Goal: Task Accomplishment & Management: Complete application form

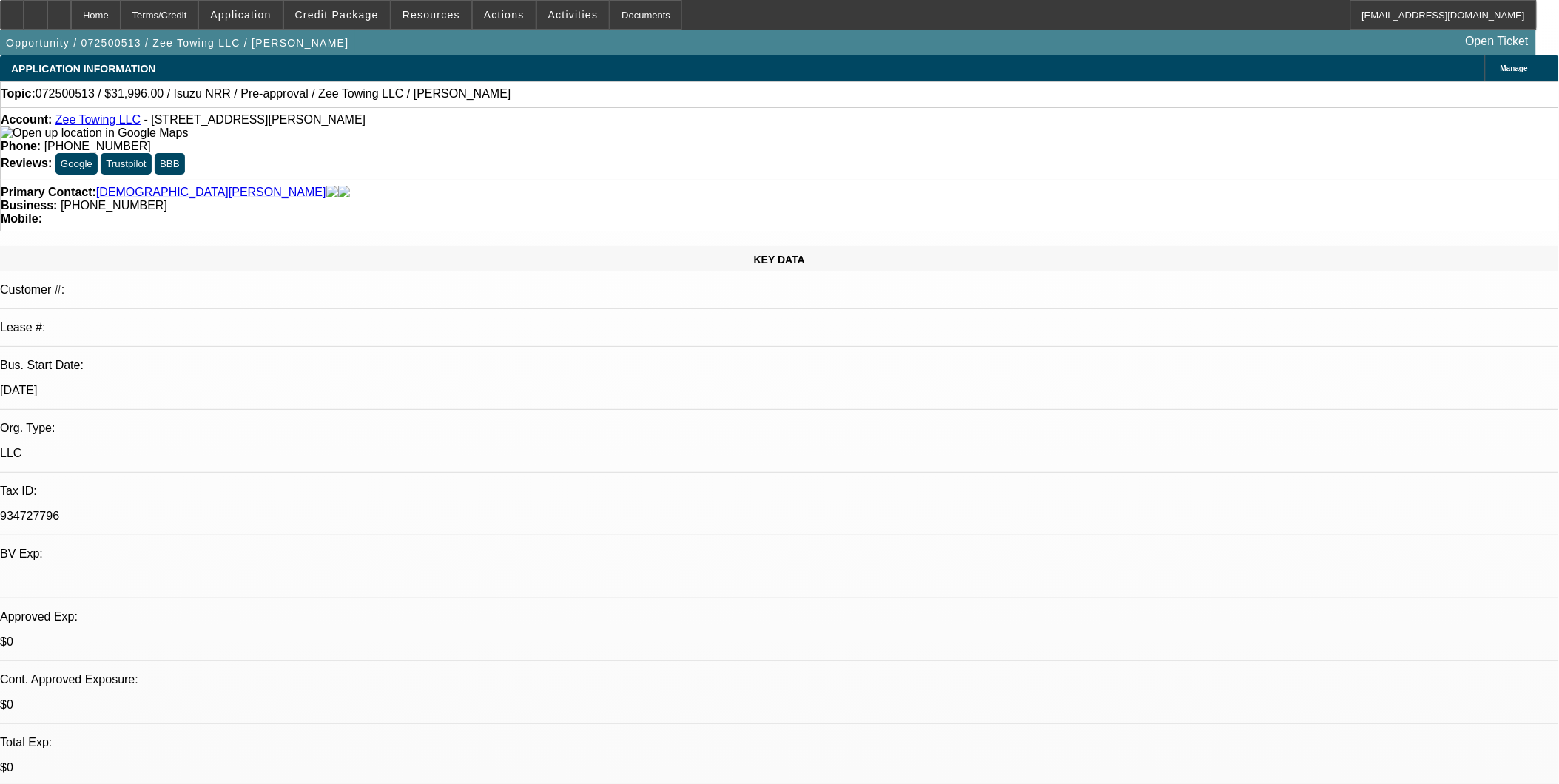
select select "0.2"
select select "0"
select select "0.1"
select select "0"
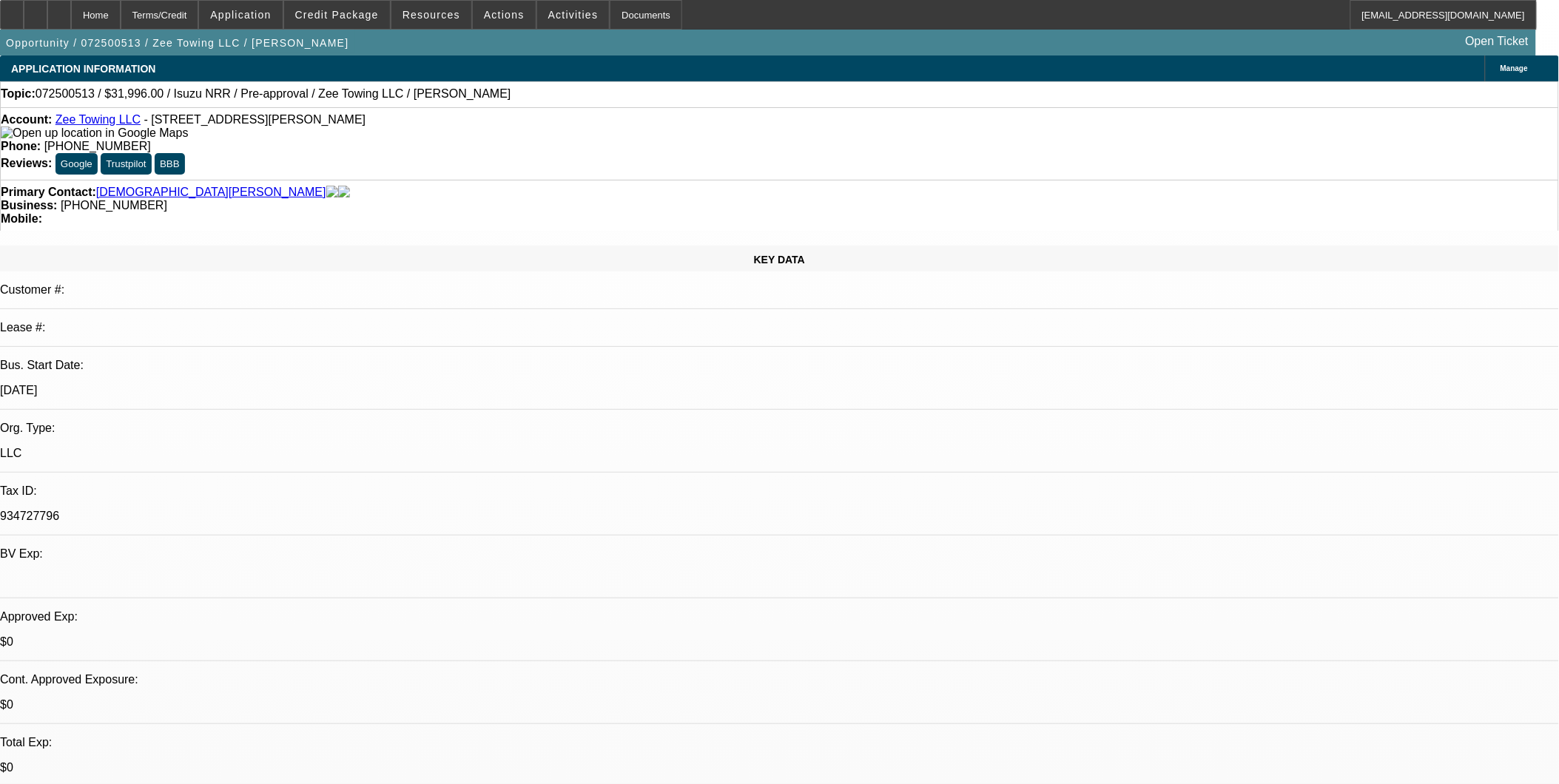
select select "0.1"
select select "1"
select select "4"
select select "1"
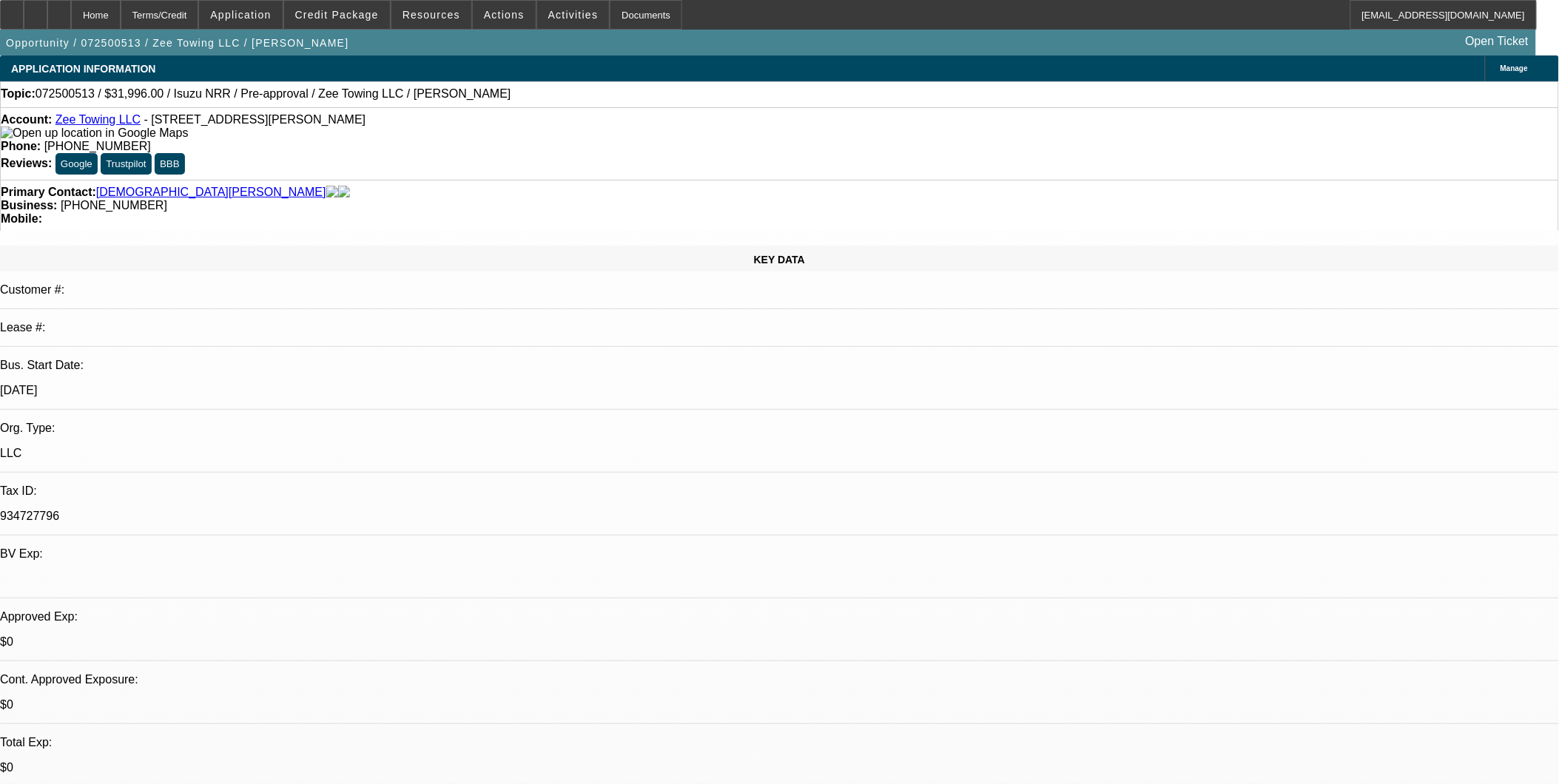
select select "1"
select select "4"
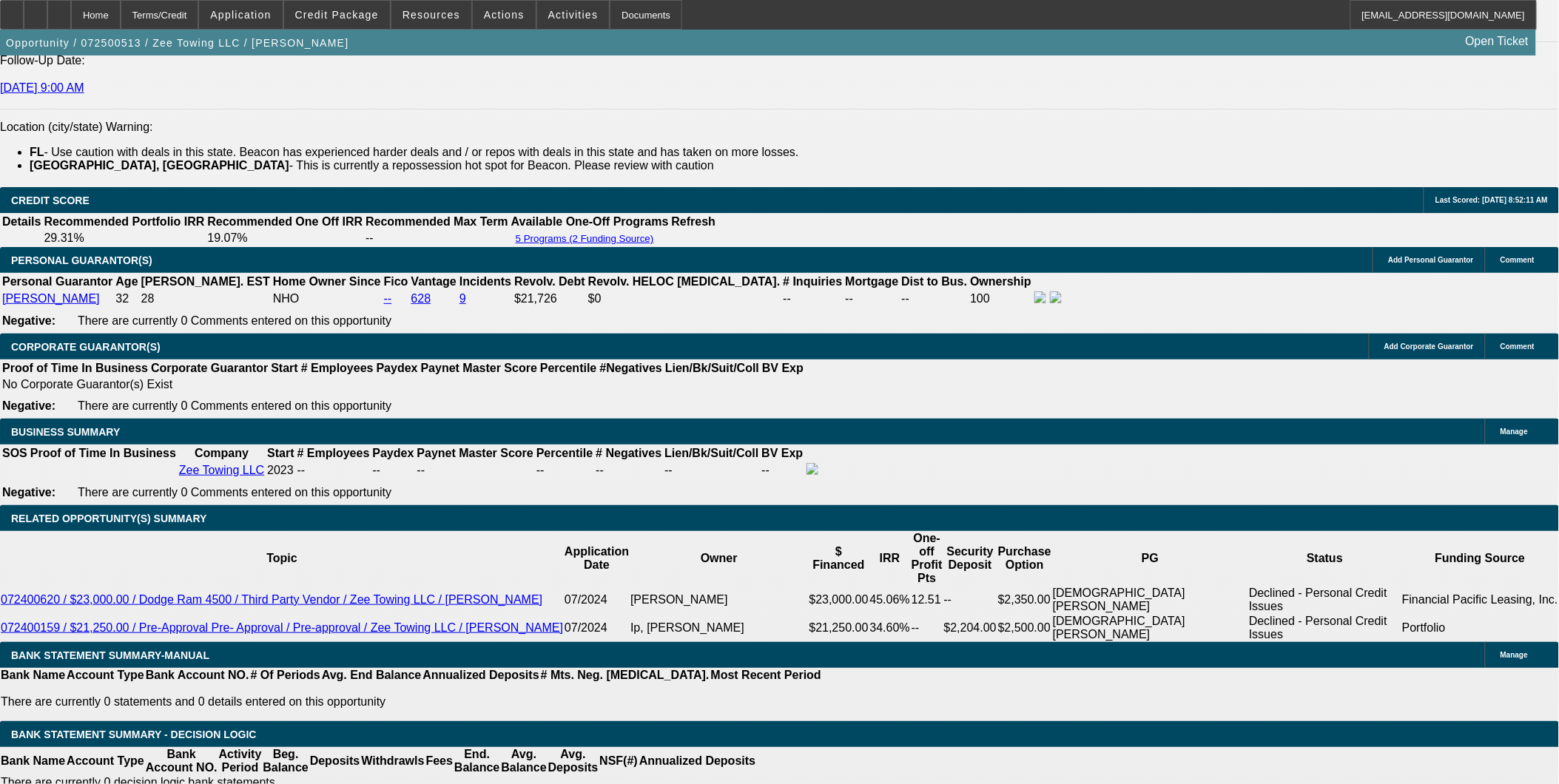
scroll to position [2075, 0]
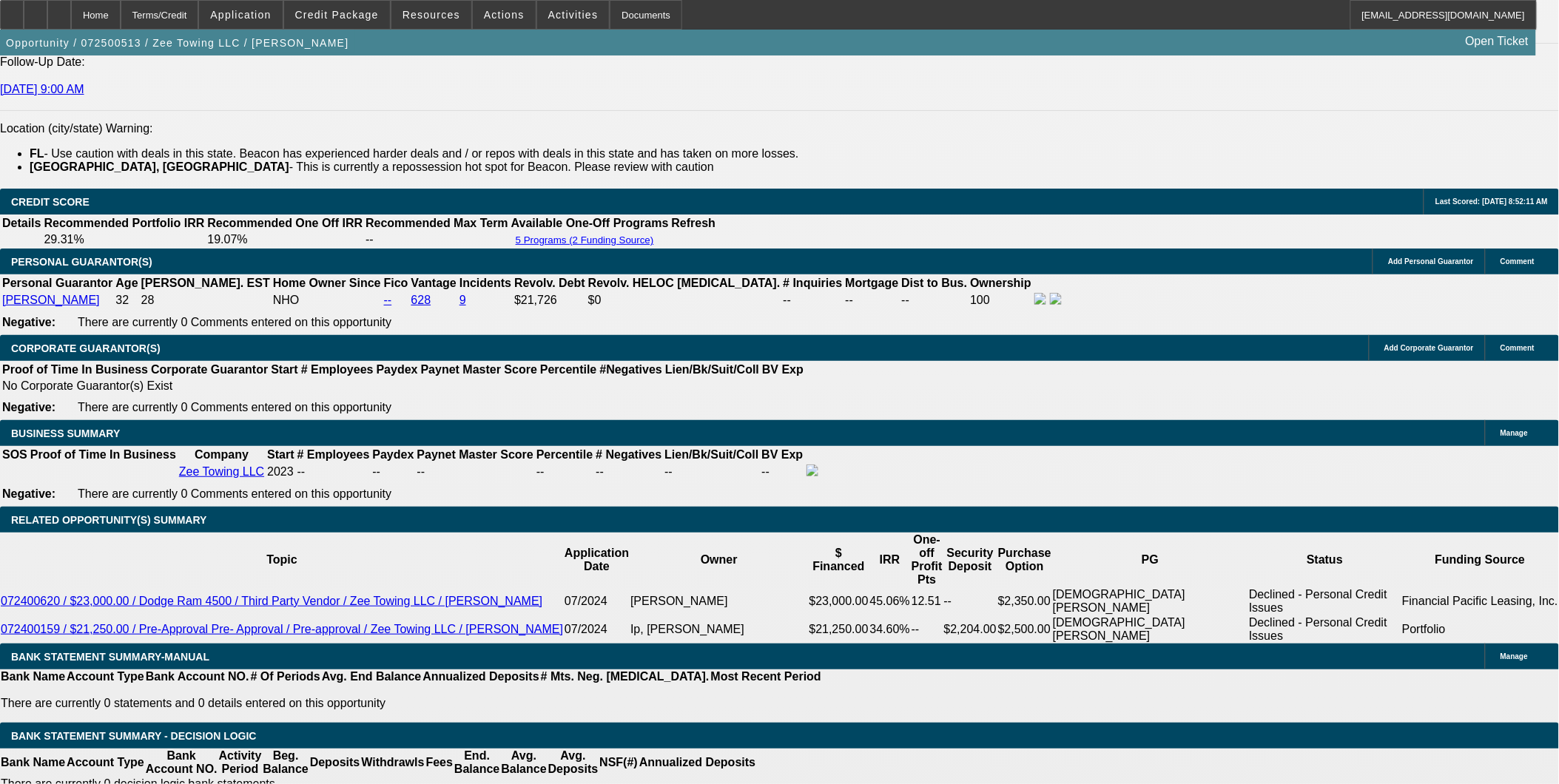
drag, startPoint x: 305, startPoint y: 490, endPoint x: 354, endPoint y: 491, distance: 49.0
type input "UNKNOWN"
type input "36"
type input "$1,189.09"
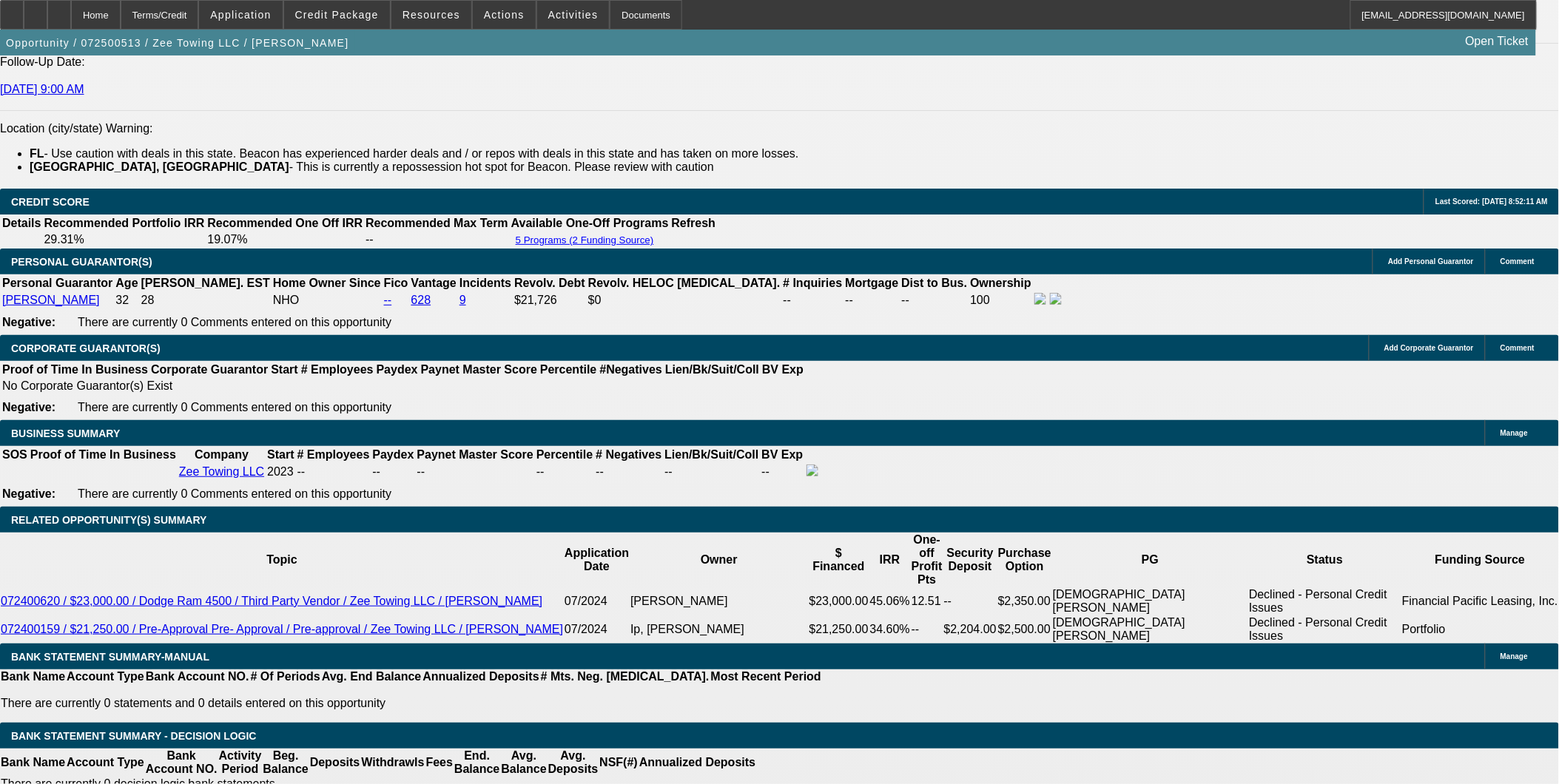
type input "36"
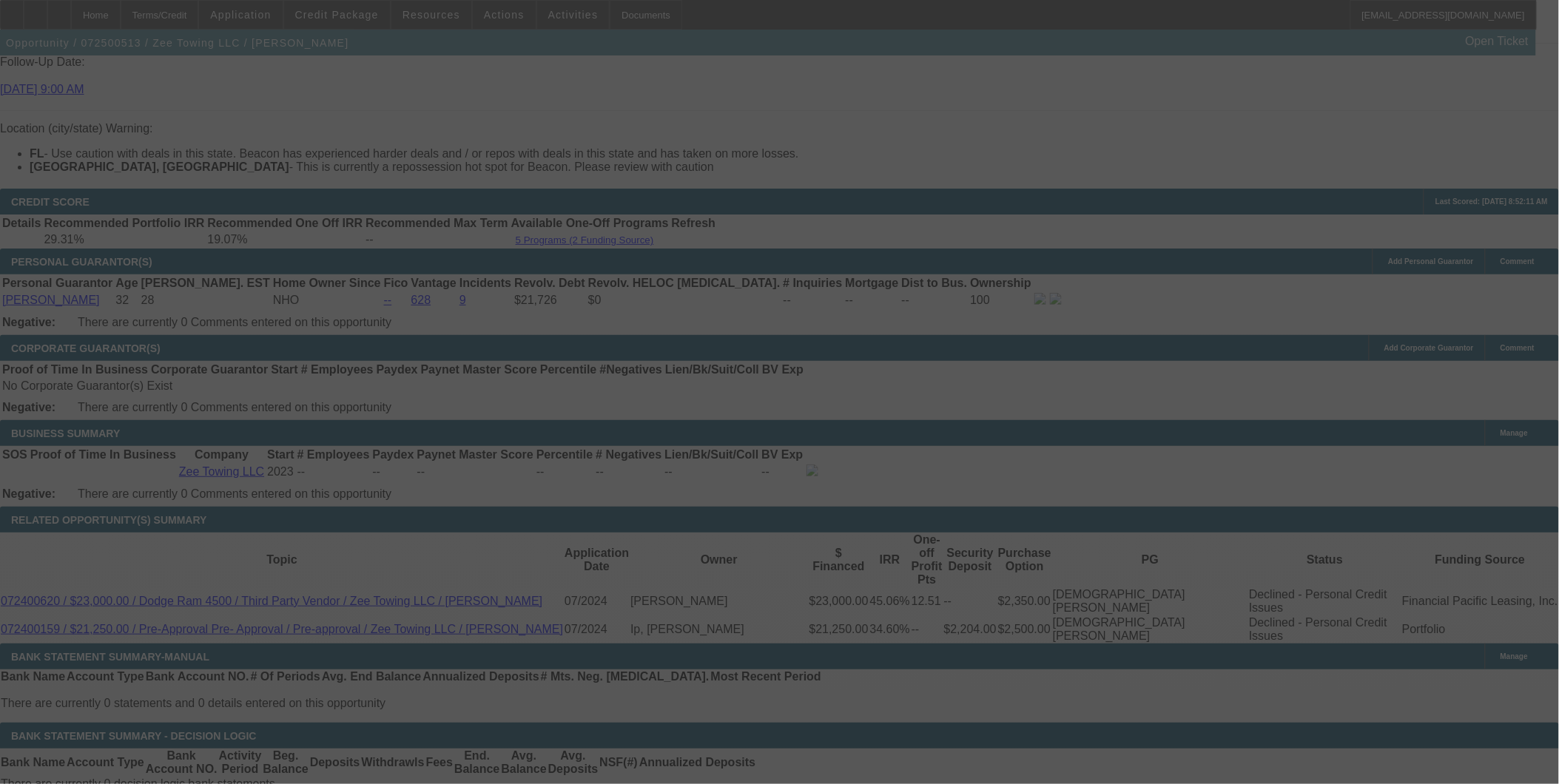
select select "0.2"
select select "0"
select select "0.1"
select select "4"
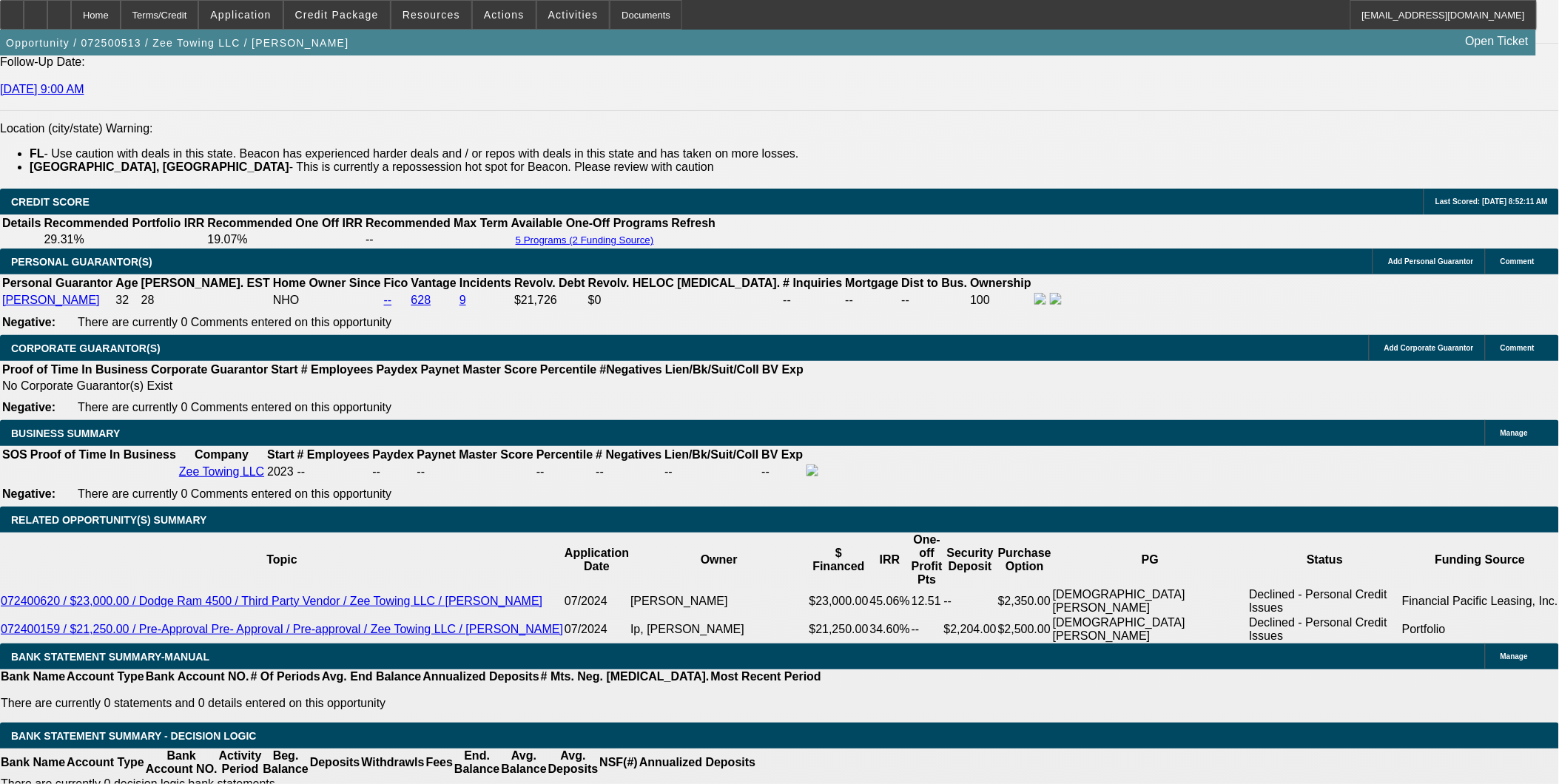
select select "2"
type input "UNKNOWN"
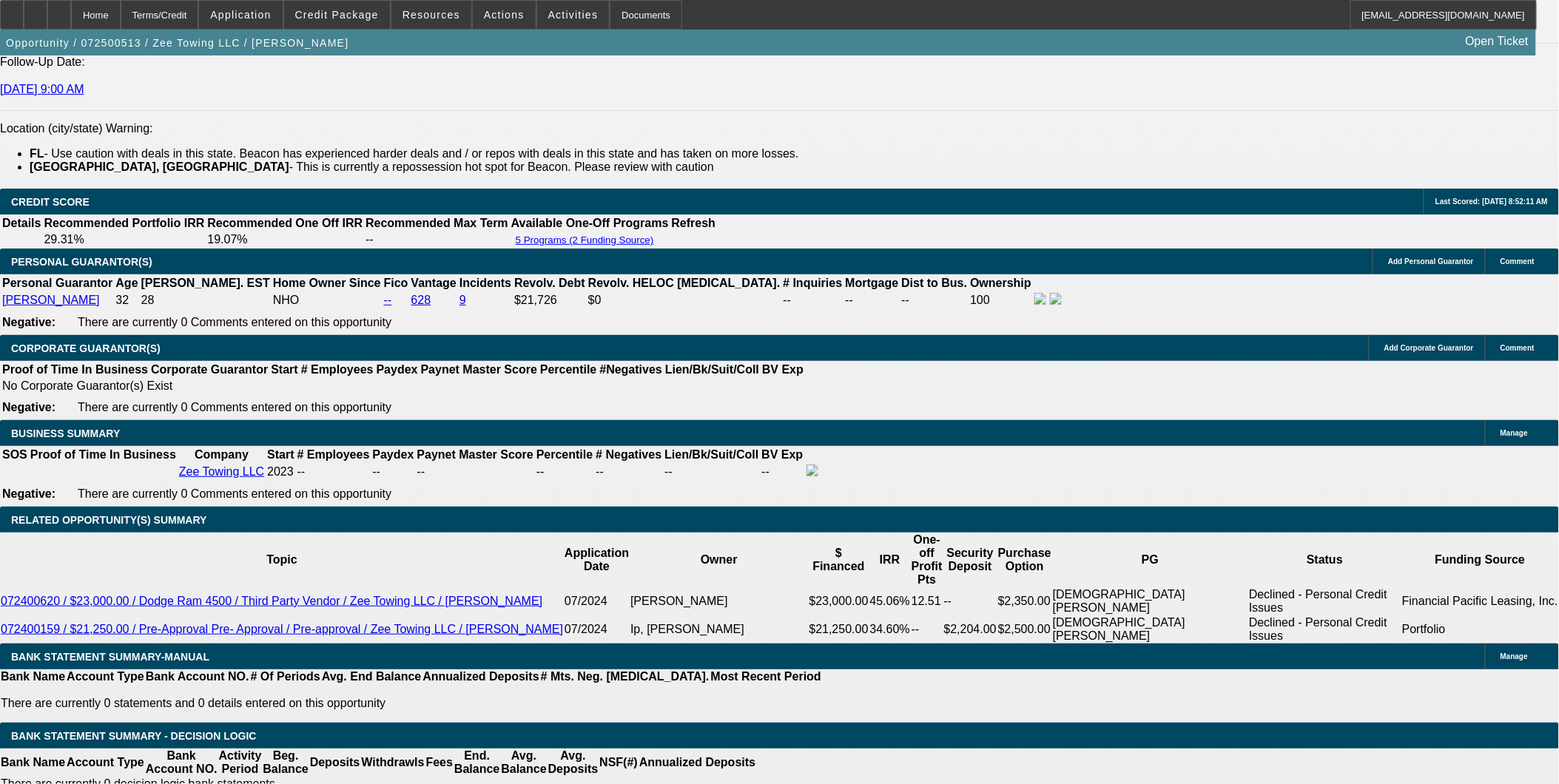
select select "2"
type input "$2,378.18"
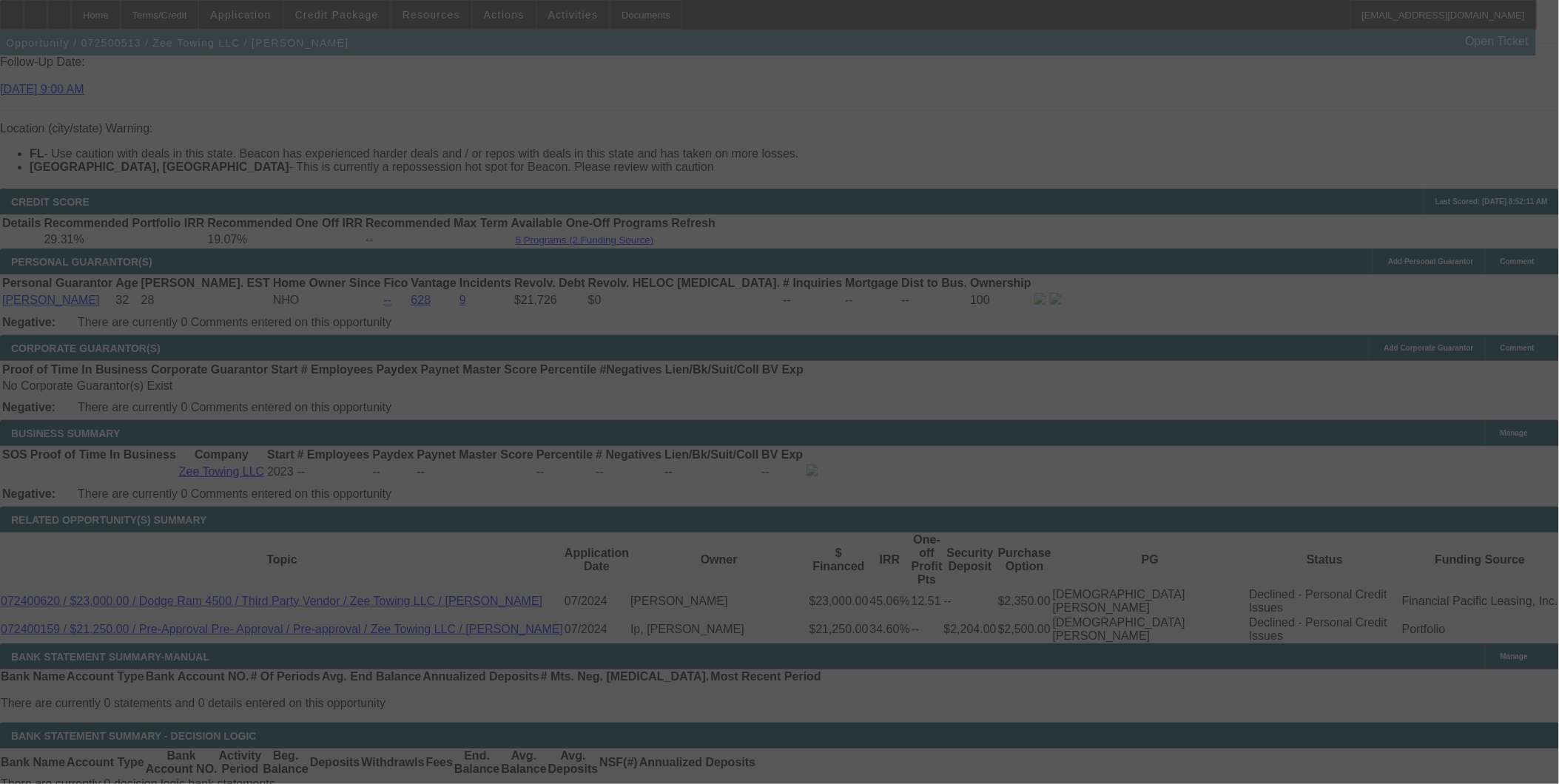
select select "0.2"
select select "2"
select select "0.1"
select select "4"
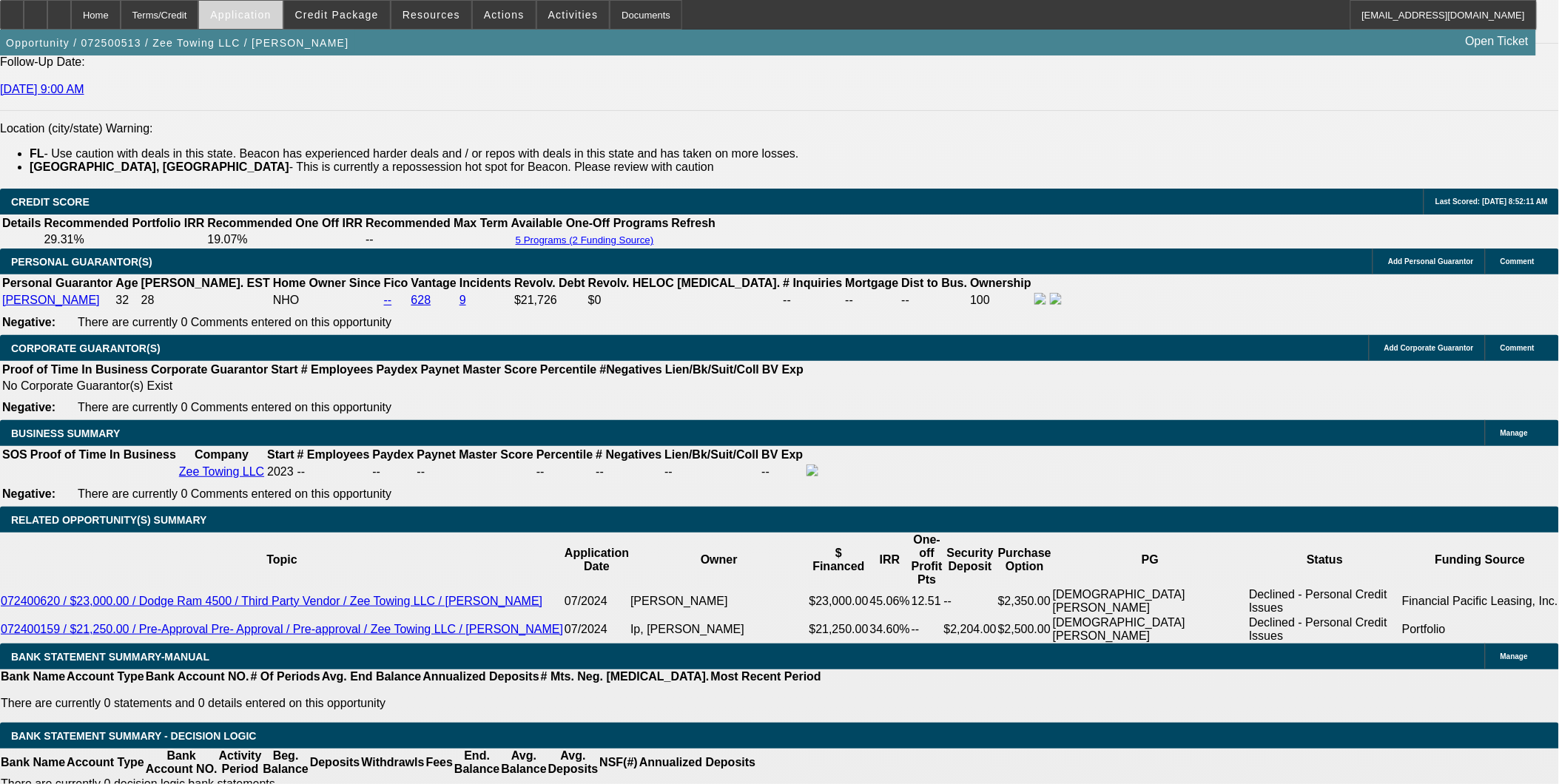
click at [268, 12] on span "Application" at bounding box center [240, 15] width 60 height 12
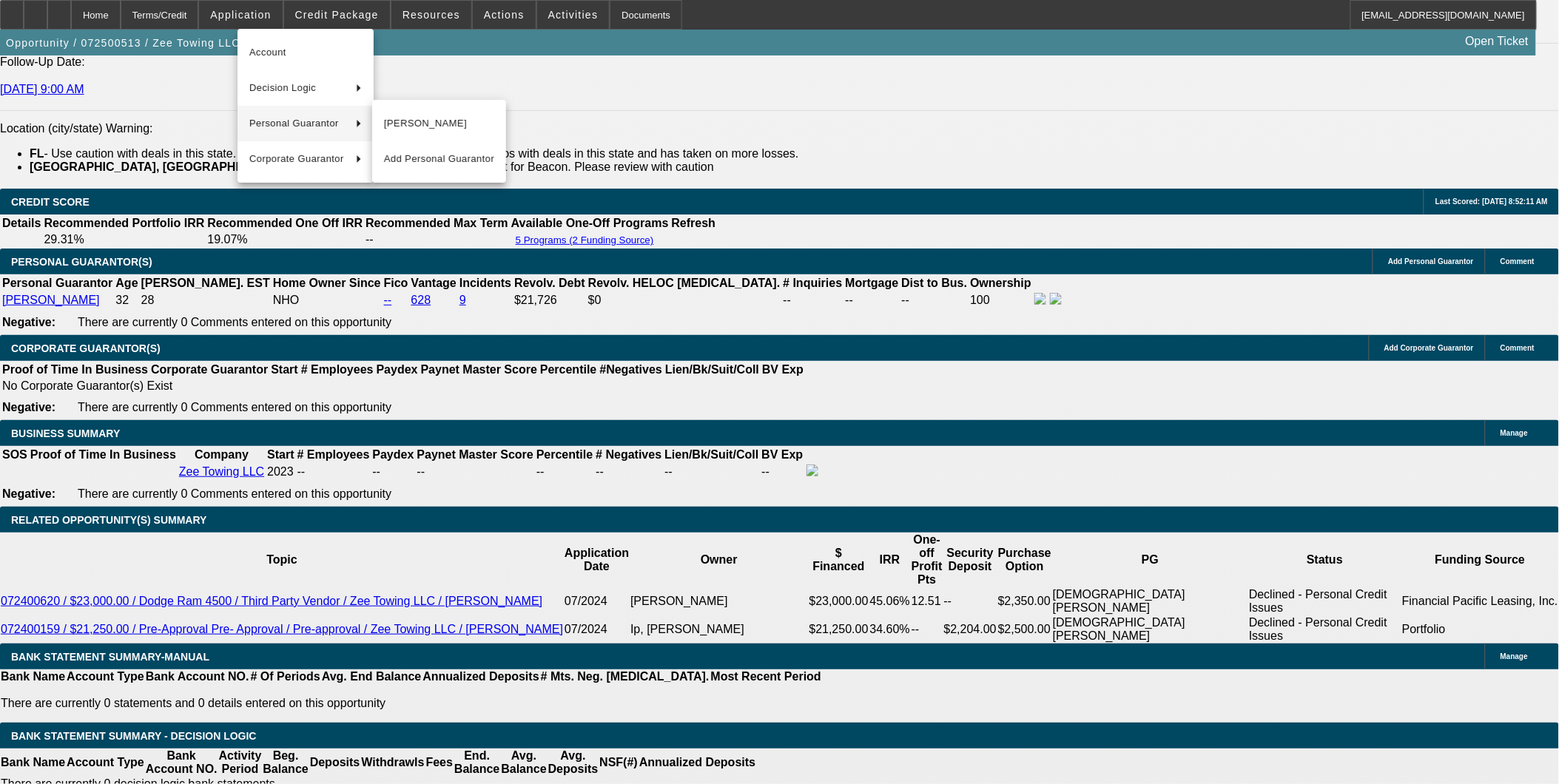
click at [775, 278] on div at bounding box center [780, 392] width 1559 height 784
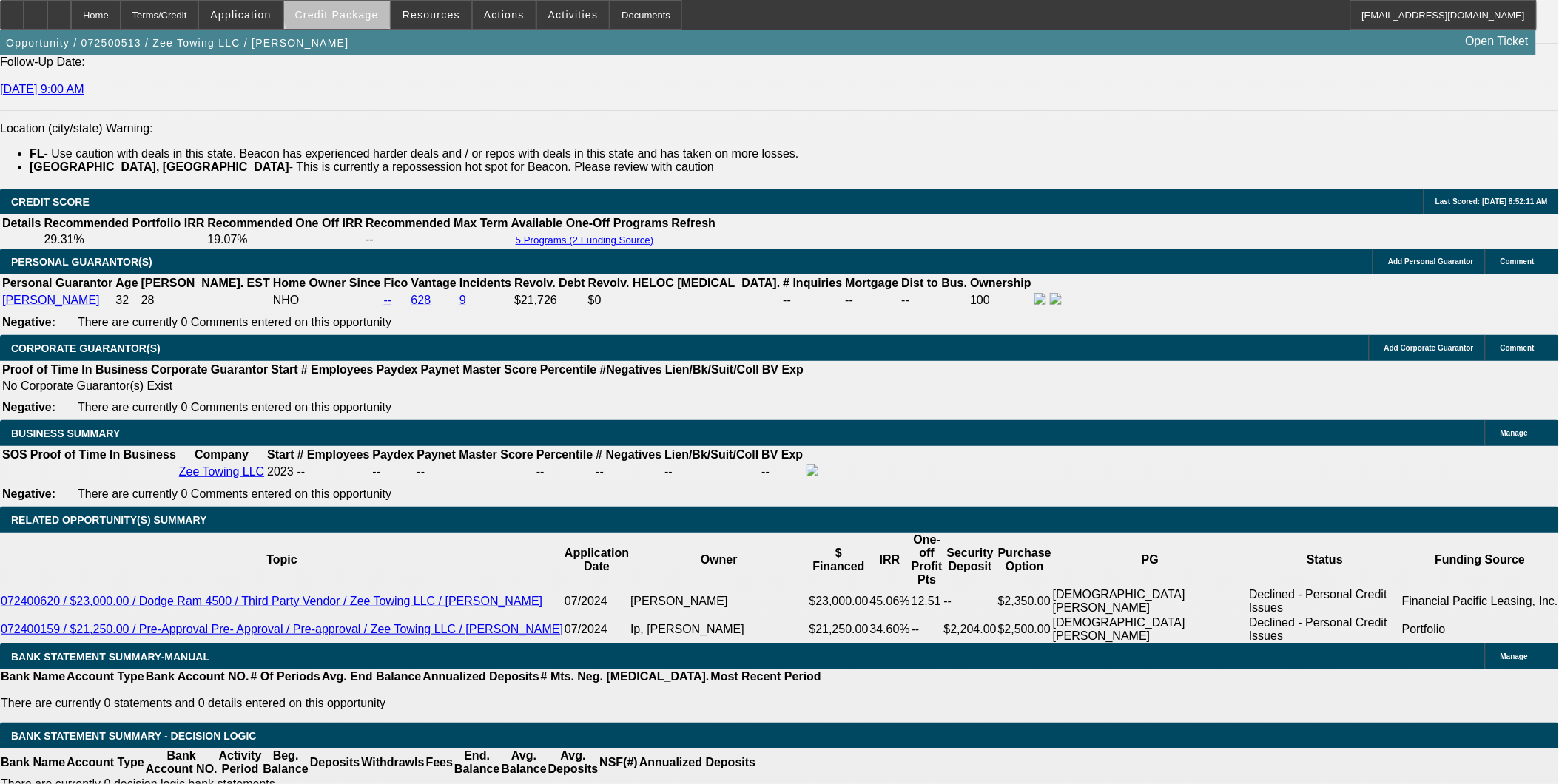
click at [374, 11] on span "Credit Package" at bounding box center [336, 15] width 84 height 12
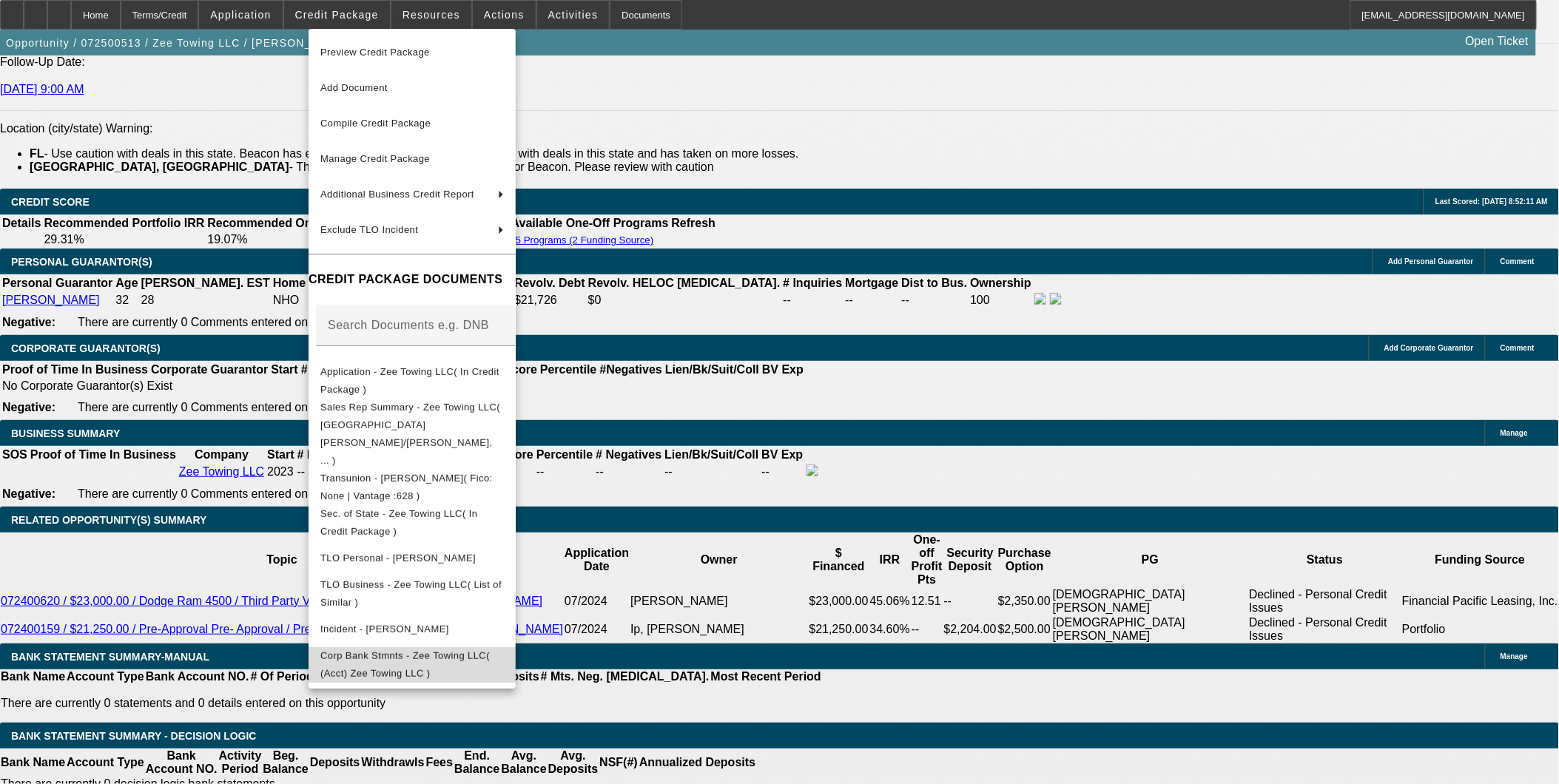
click at [490, 649] on span "Corp Bank Stmnts - Zee Towing LLC( (Acct) Zee Towing LLC )" at bounding box center [405, 663] width 169 height 28
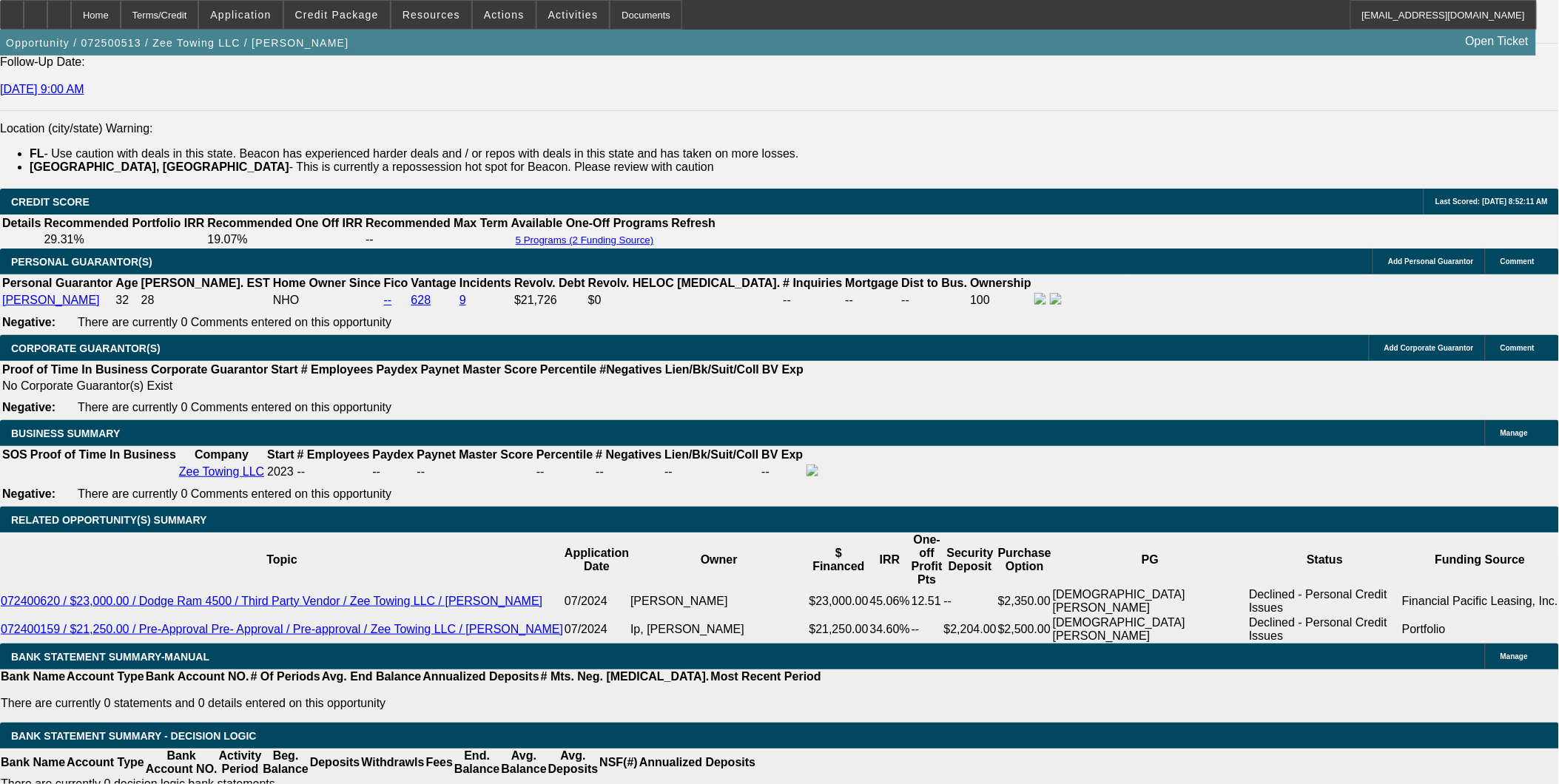
click at [261, 5] on span at bounding box center [240, 15] width 83 height 36
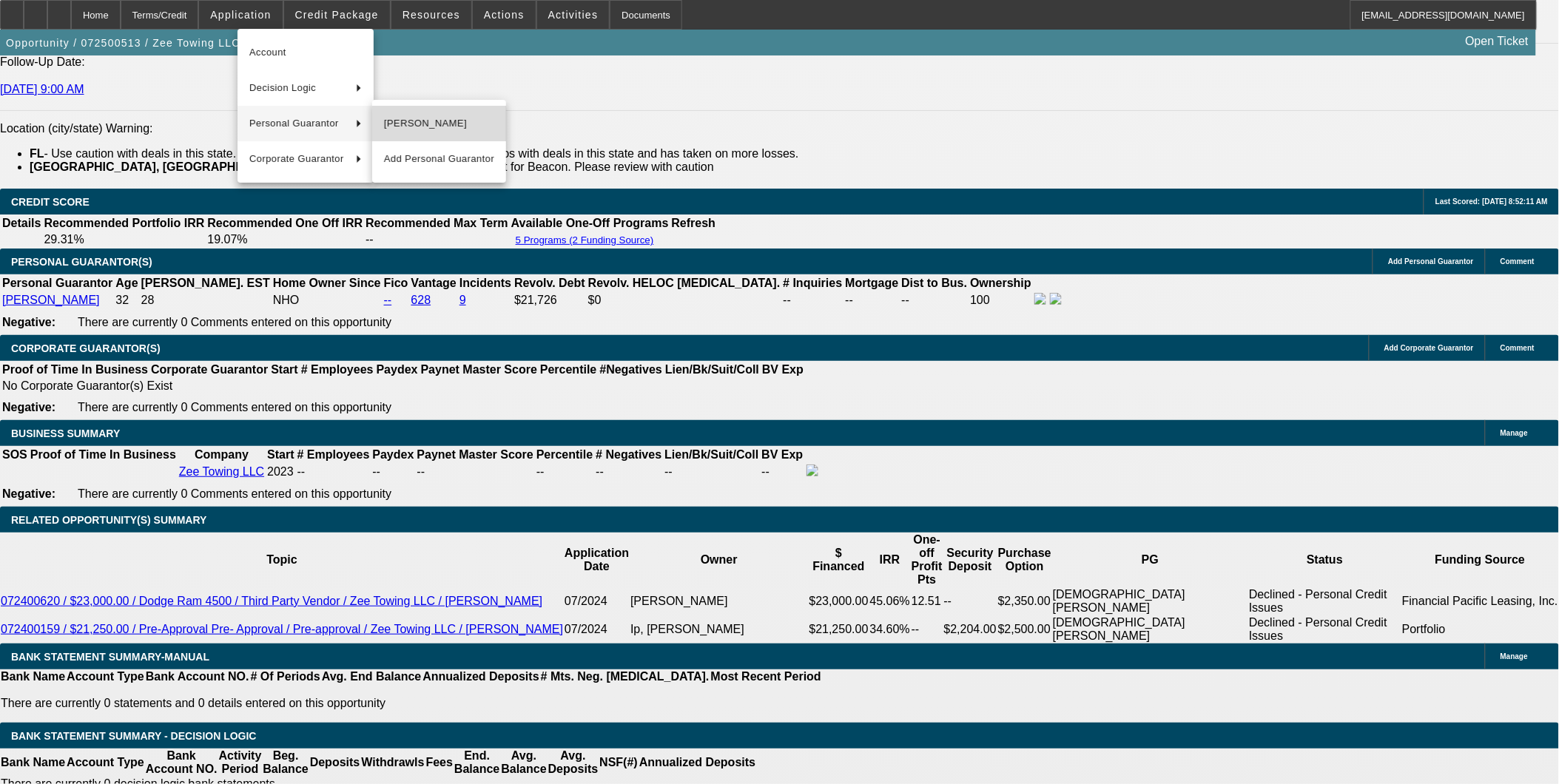
click at [468, 112] on button "Zaeem Hashemi" at bounding box center [439, 124] width 134 height 36
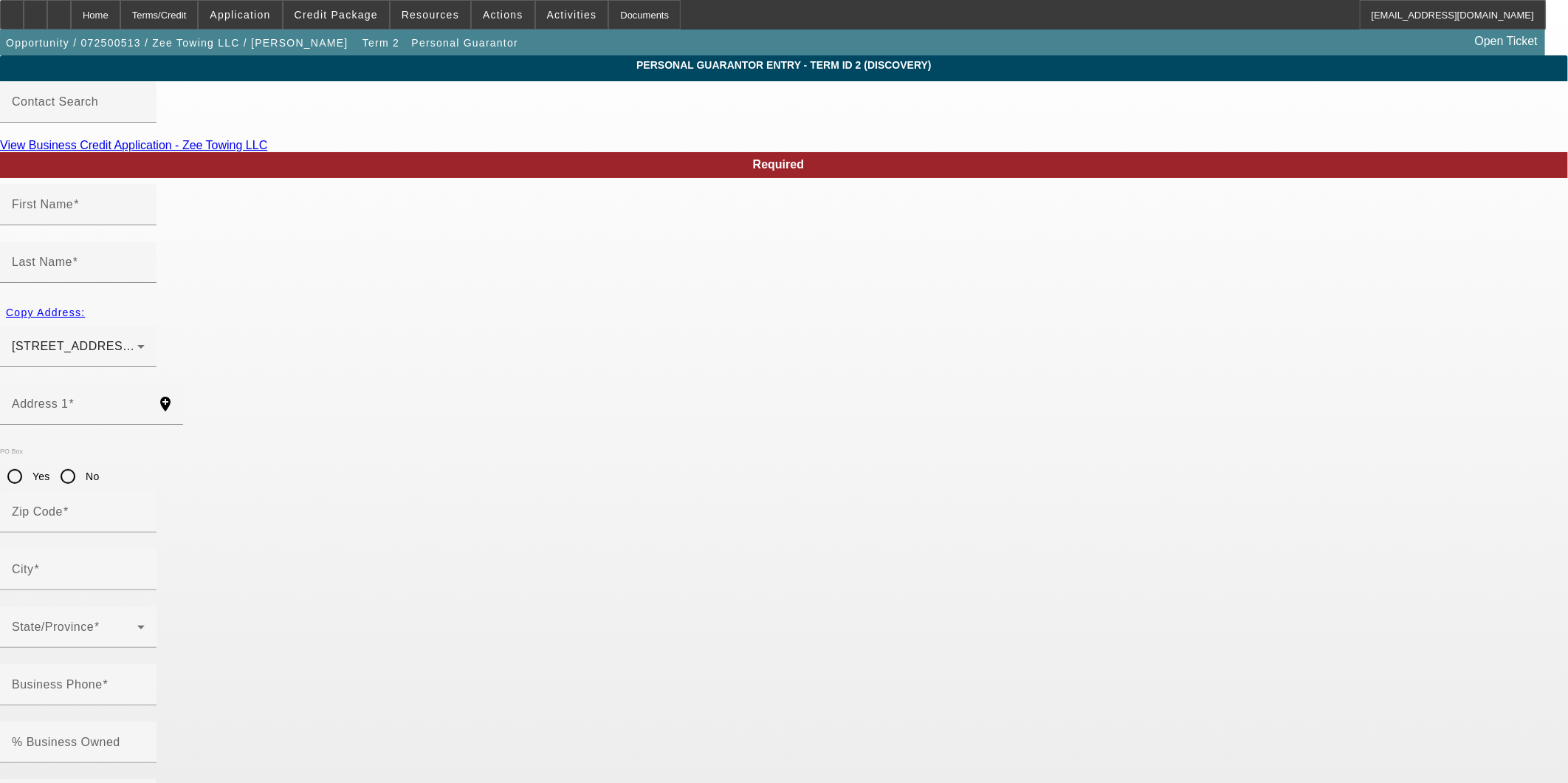
type input "Zaeem"
type input "Hashemi"
type input "1116 West Carmen Street Unit #239"
radio input "true"
type input "33606"
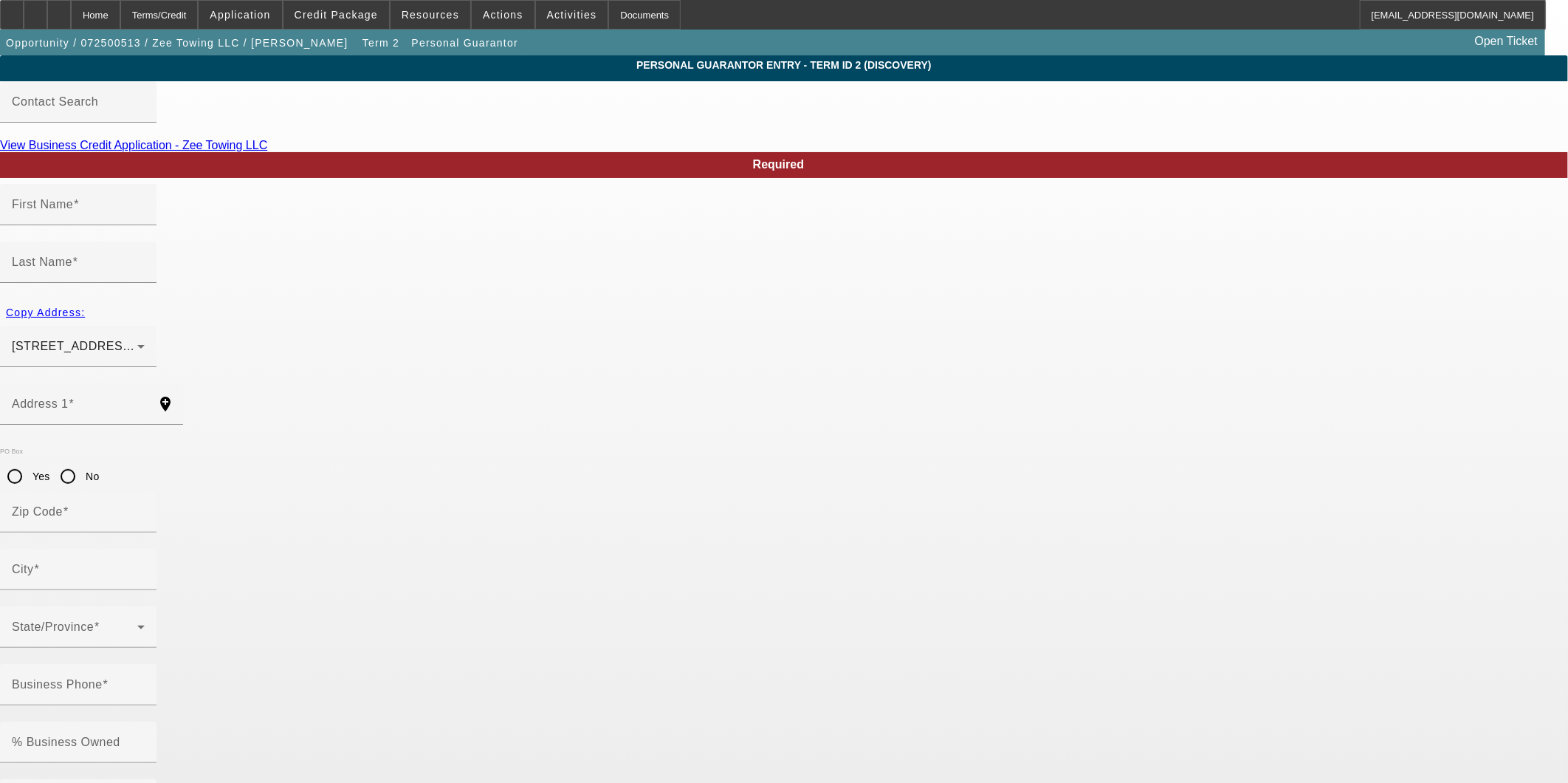
type input "Tampa"
type input "(925) 922-6767"
type input "100"
type input "117-65-5074"
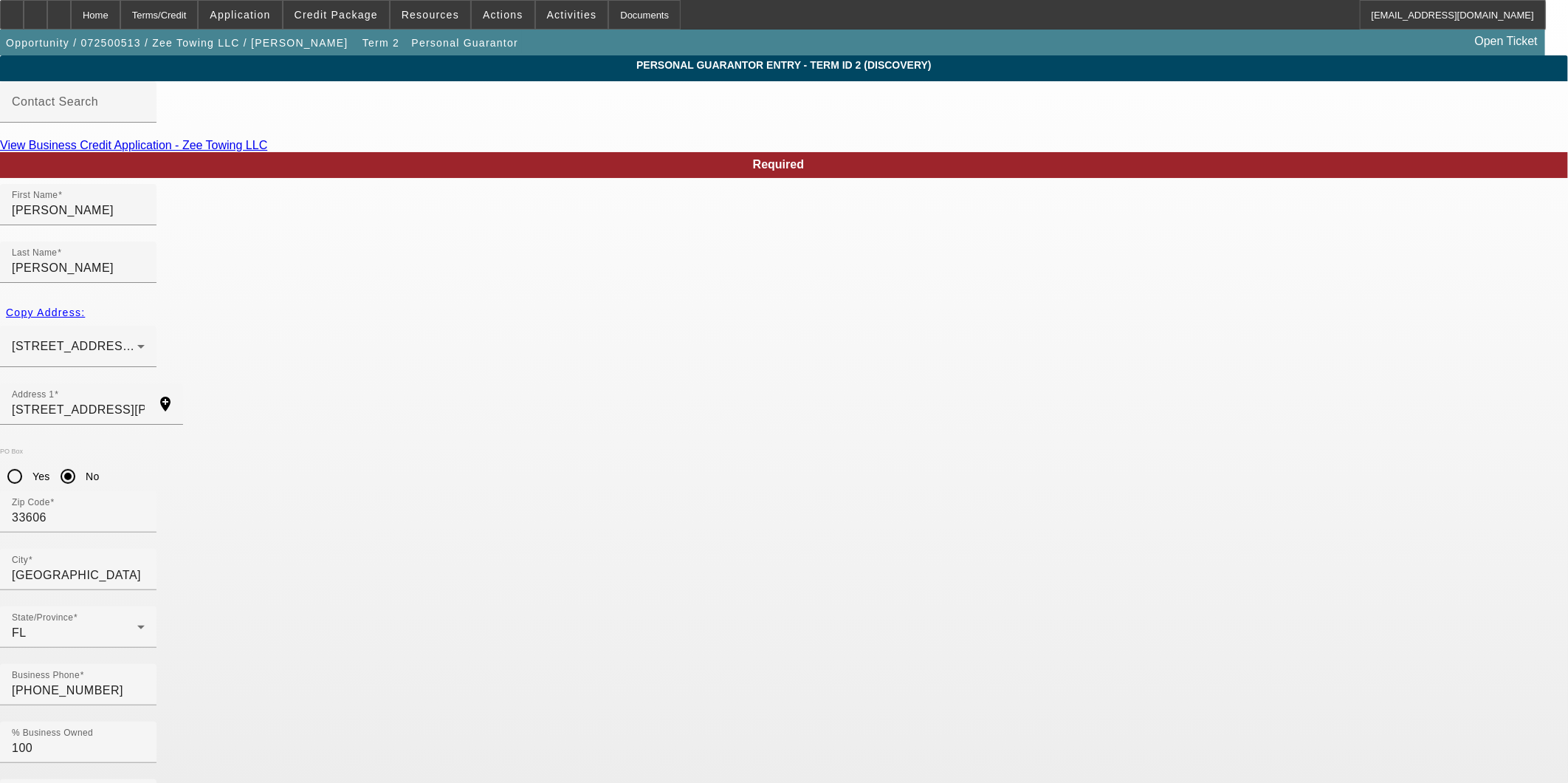
type input "zeetowing0@gmail.co"
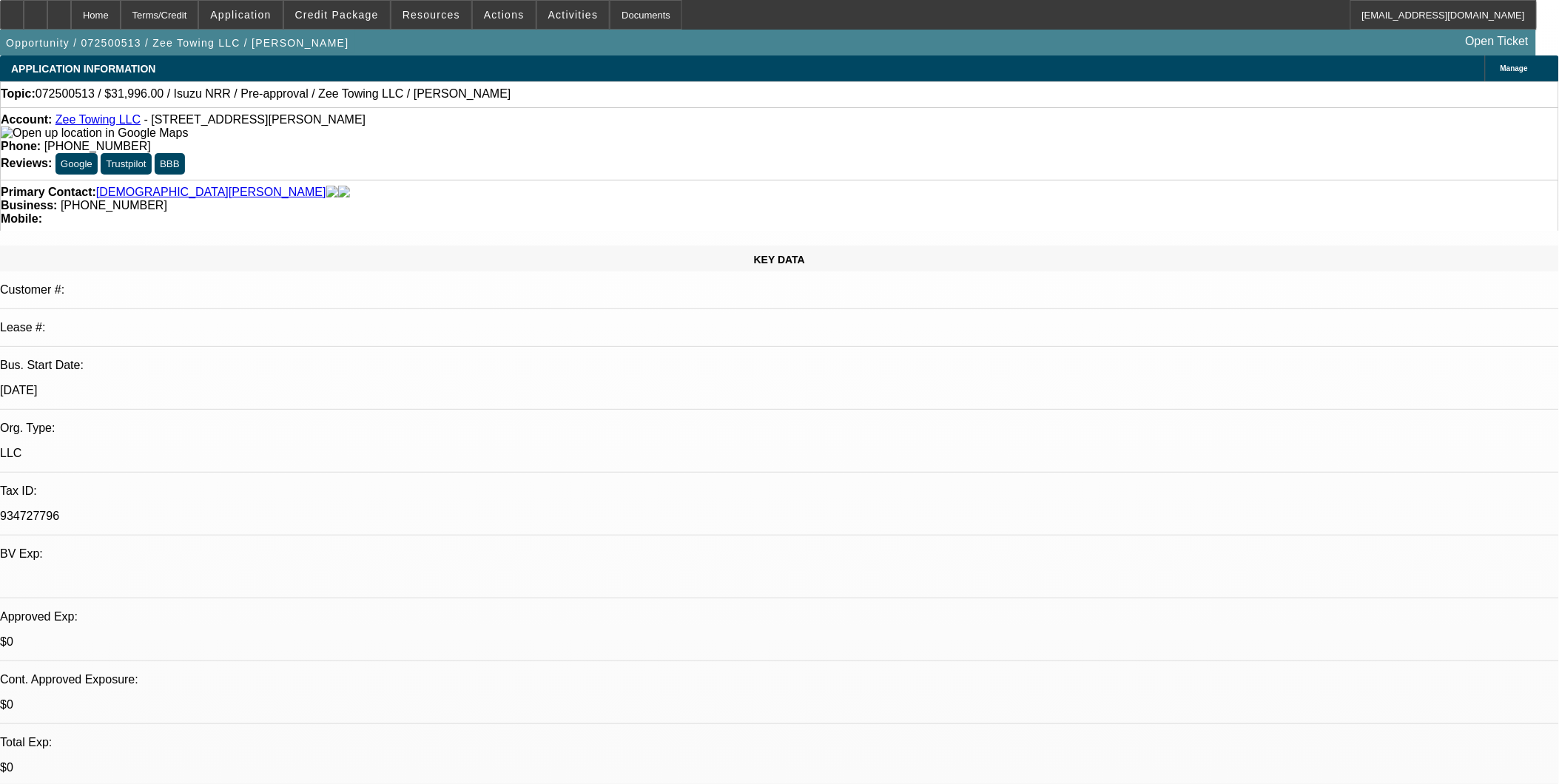
select select "0.2"
select select "2"
select select "0.1"
select select "4"
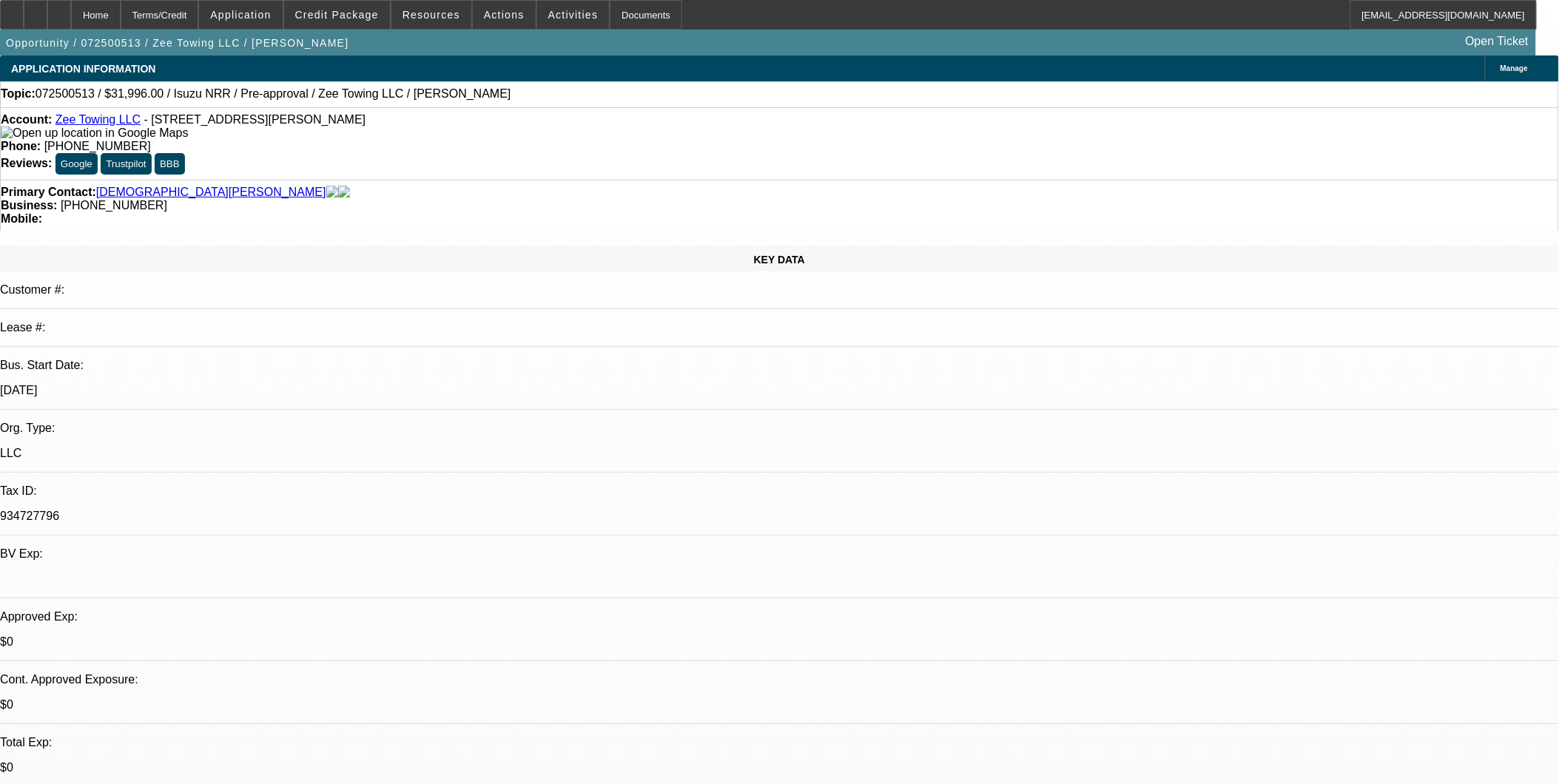
select select "0"
select select "0.1"
select select "4"
click at [270, 18] on span "Application" at bounding box center [240, 15] width 60 height 12
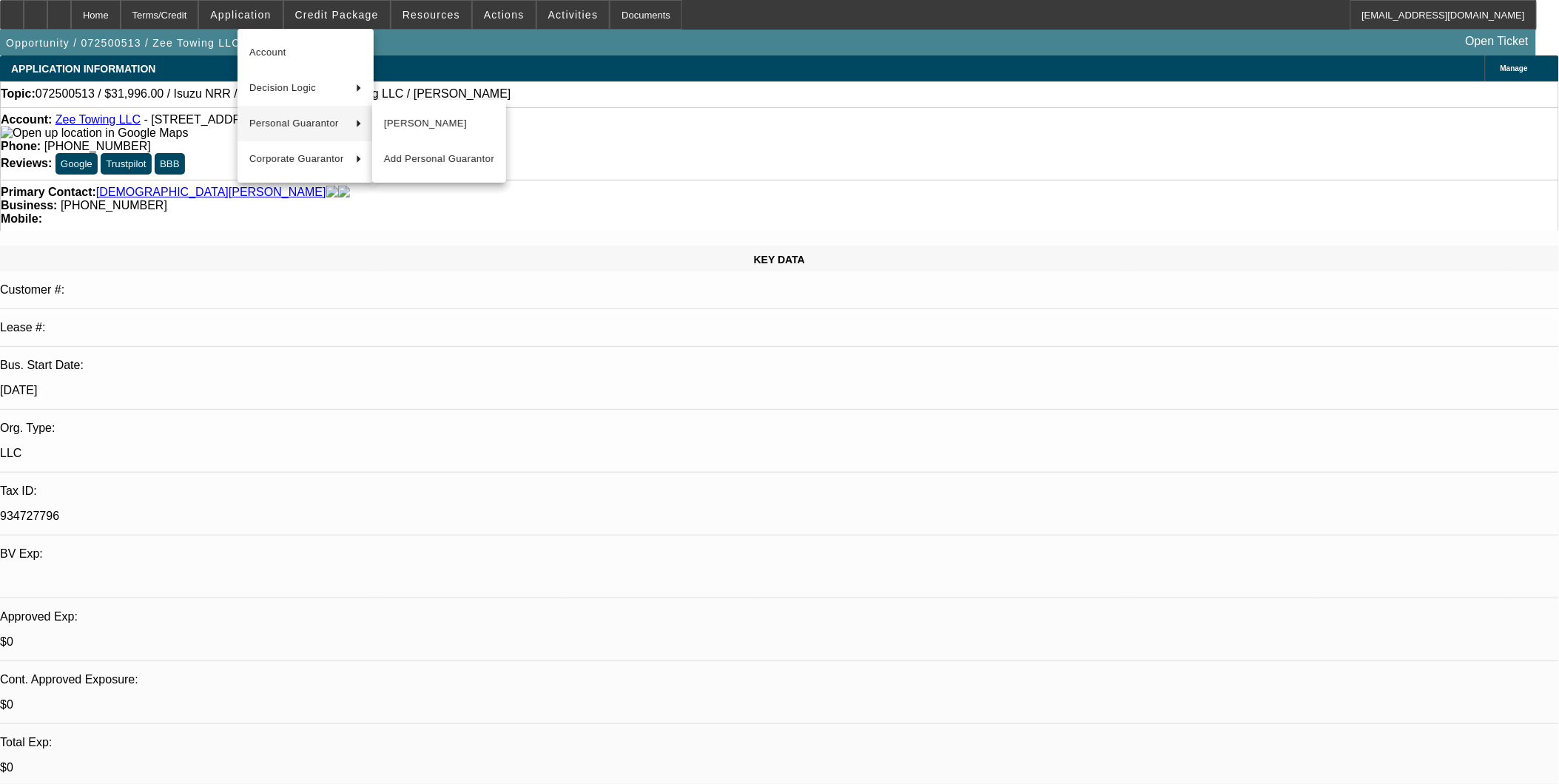
drag, startPoint x: 790, startPoint y: 449, endPoint x: 797, endPoint y: 451, distance: 7.3
click at [793, 451] on div at bounding box center [780, 392] width 1559 height 784
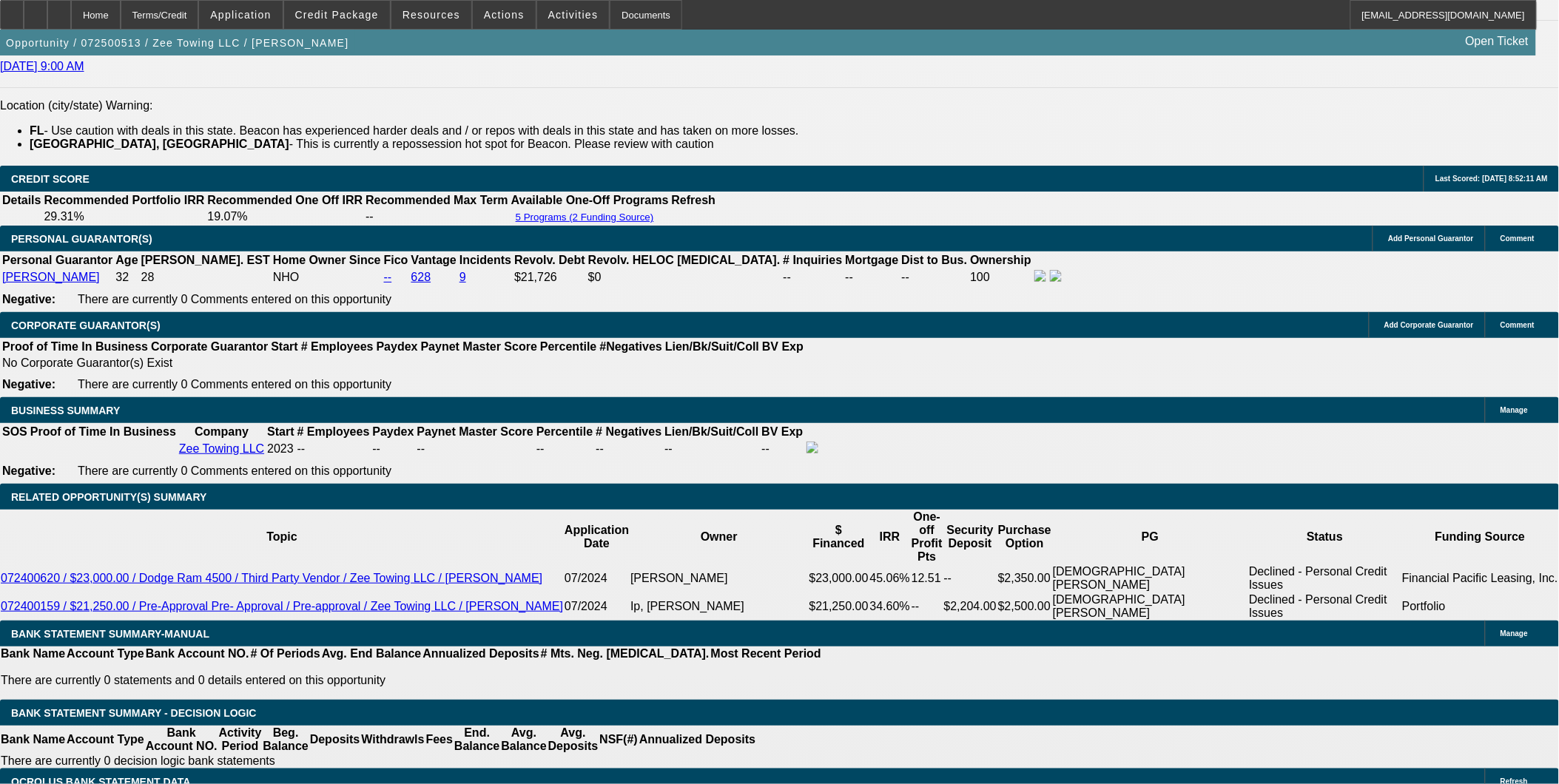
scroll to position [2135, 0]
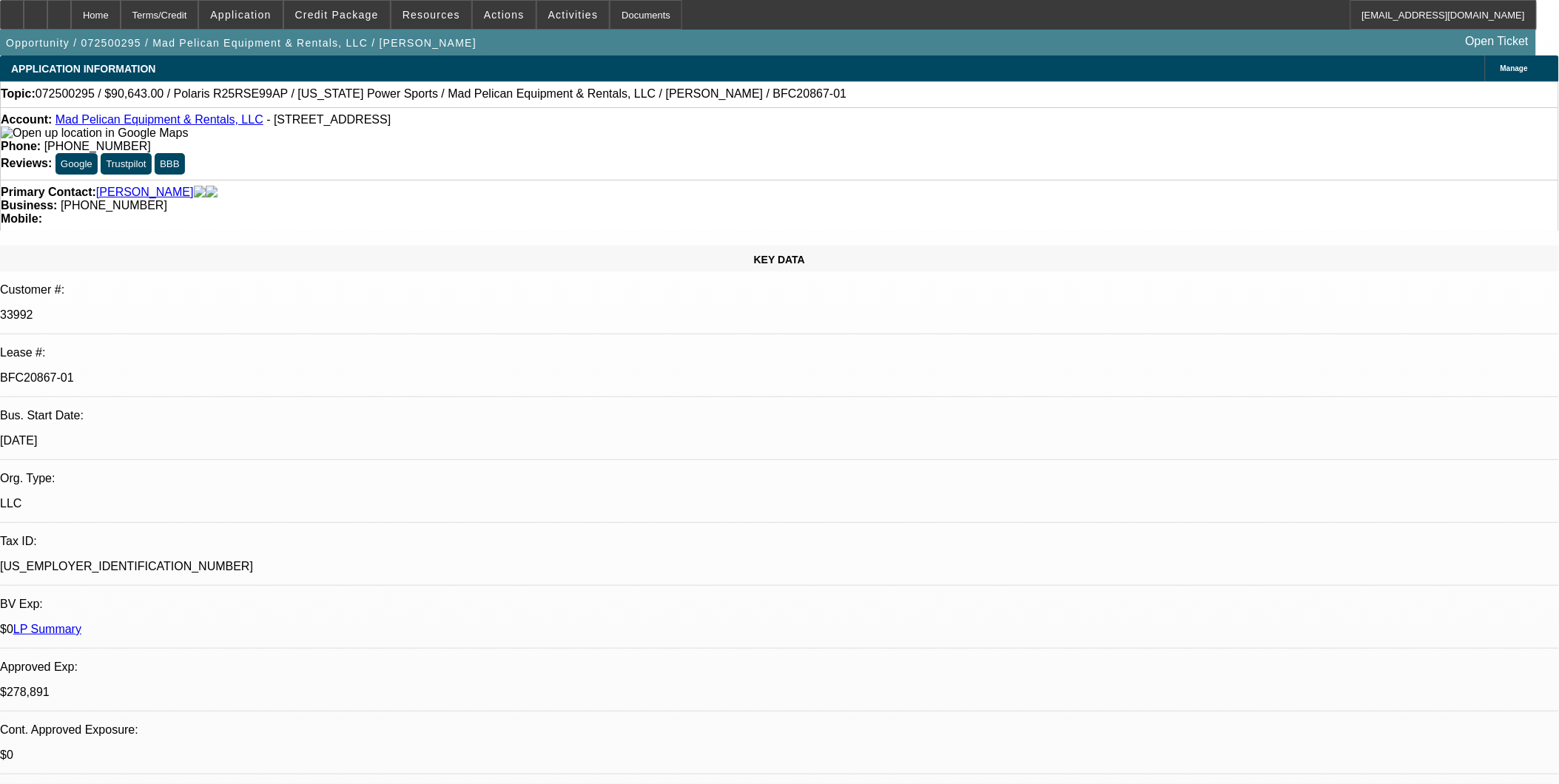
select select "0"
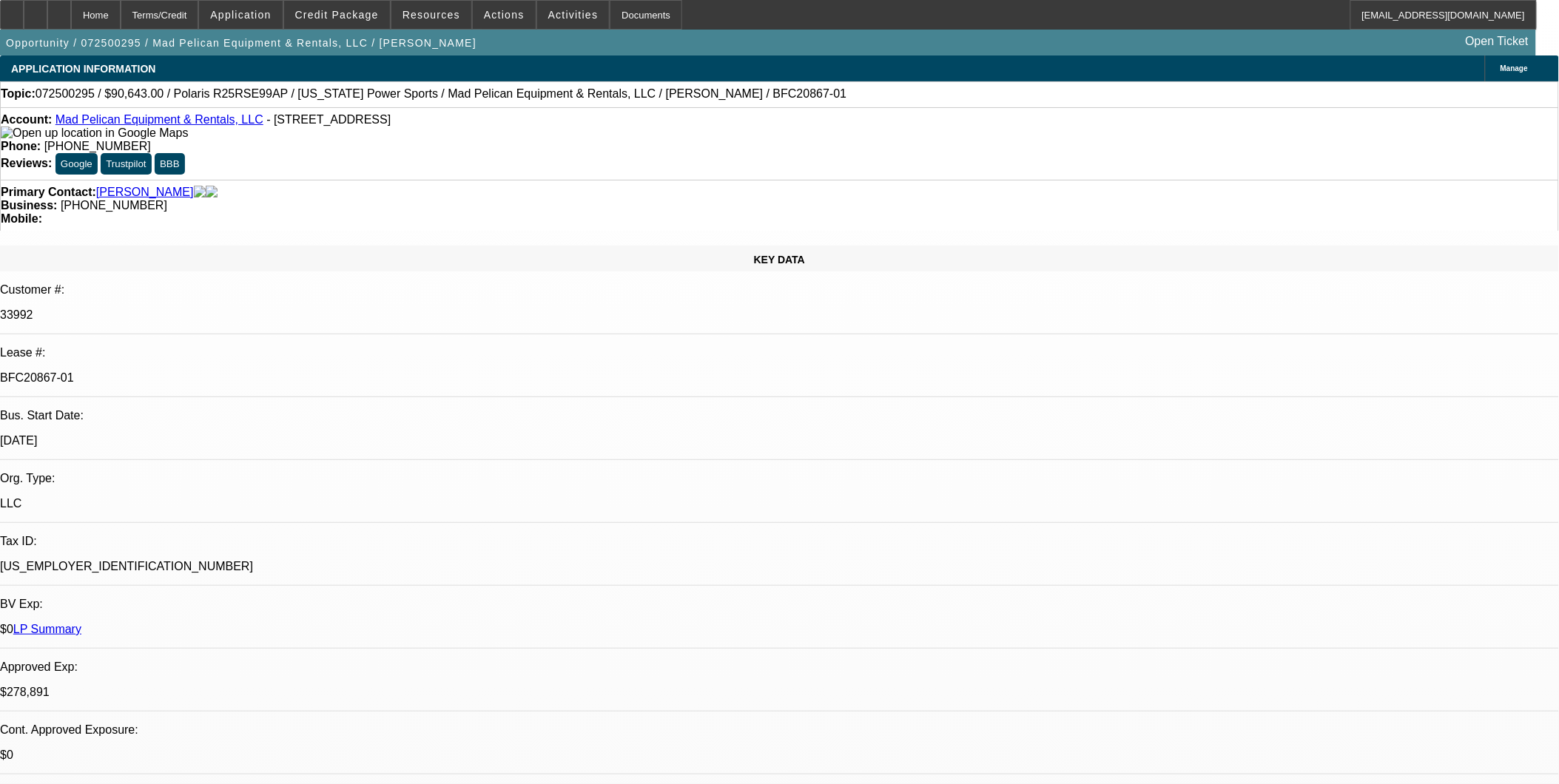
select select "0"
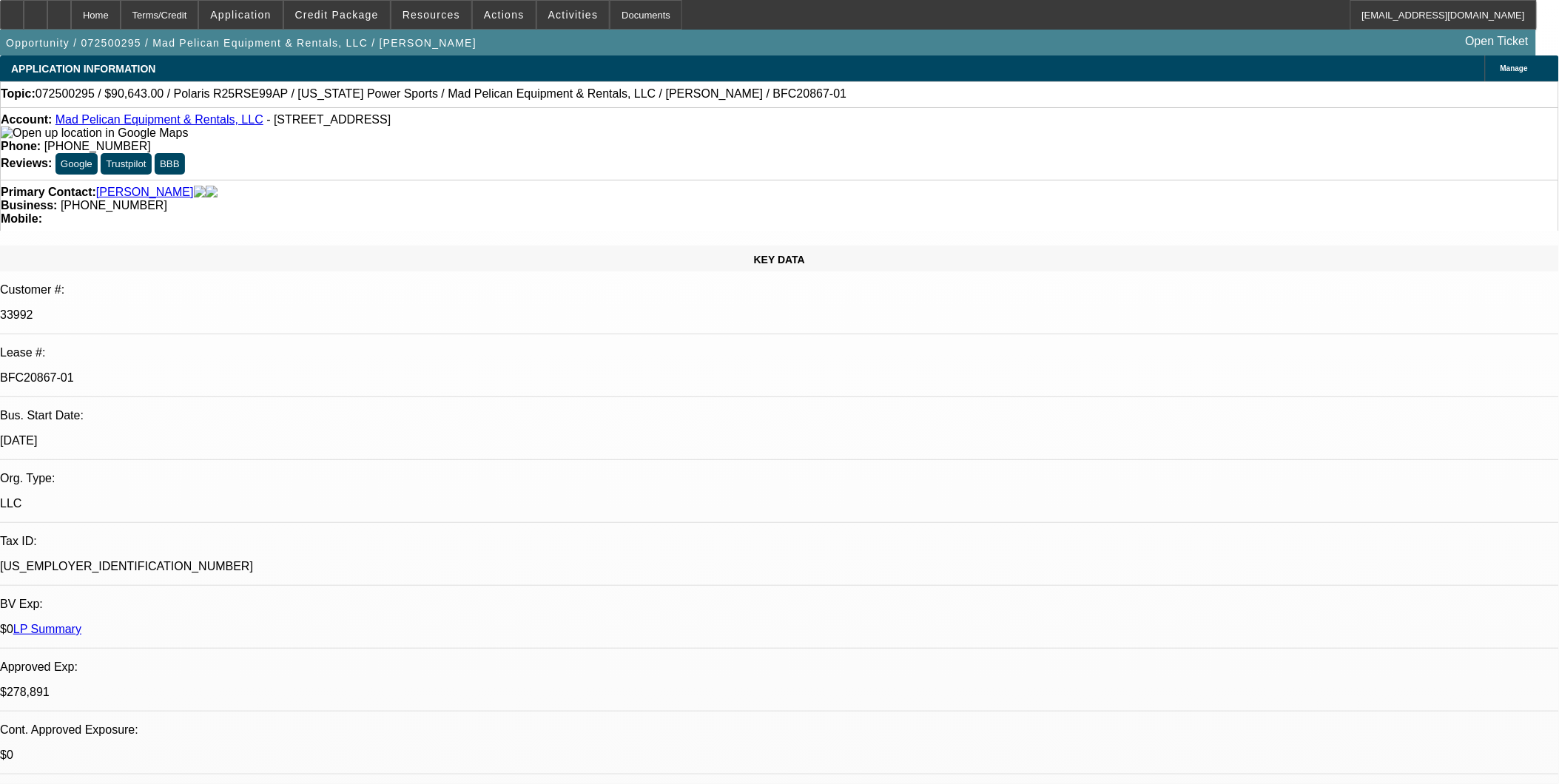
select select "0"
select select "1"
select select "6"
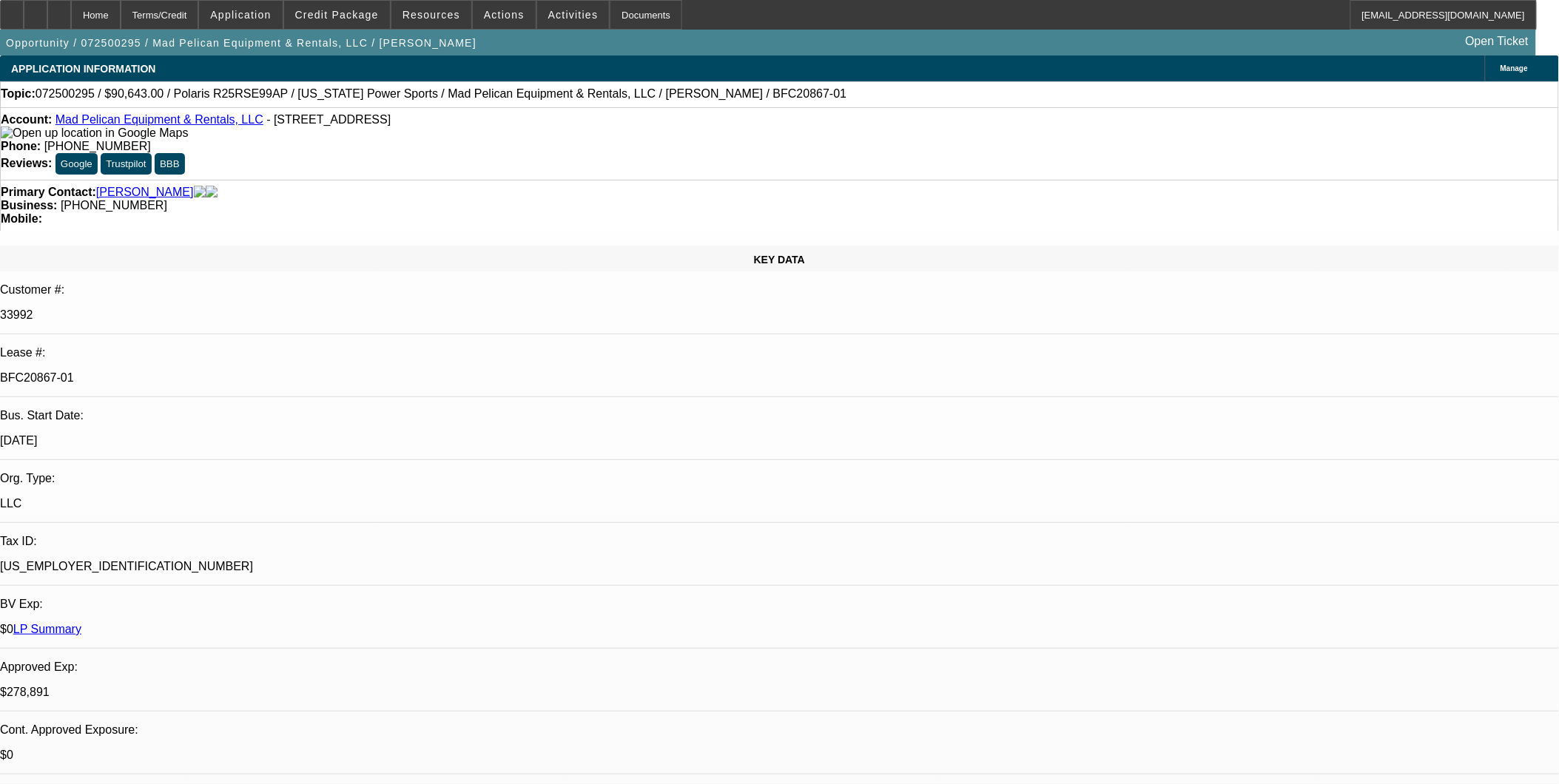
select select "1"
select select "6"
select select "1"
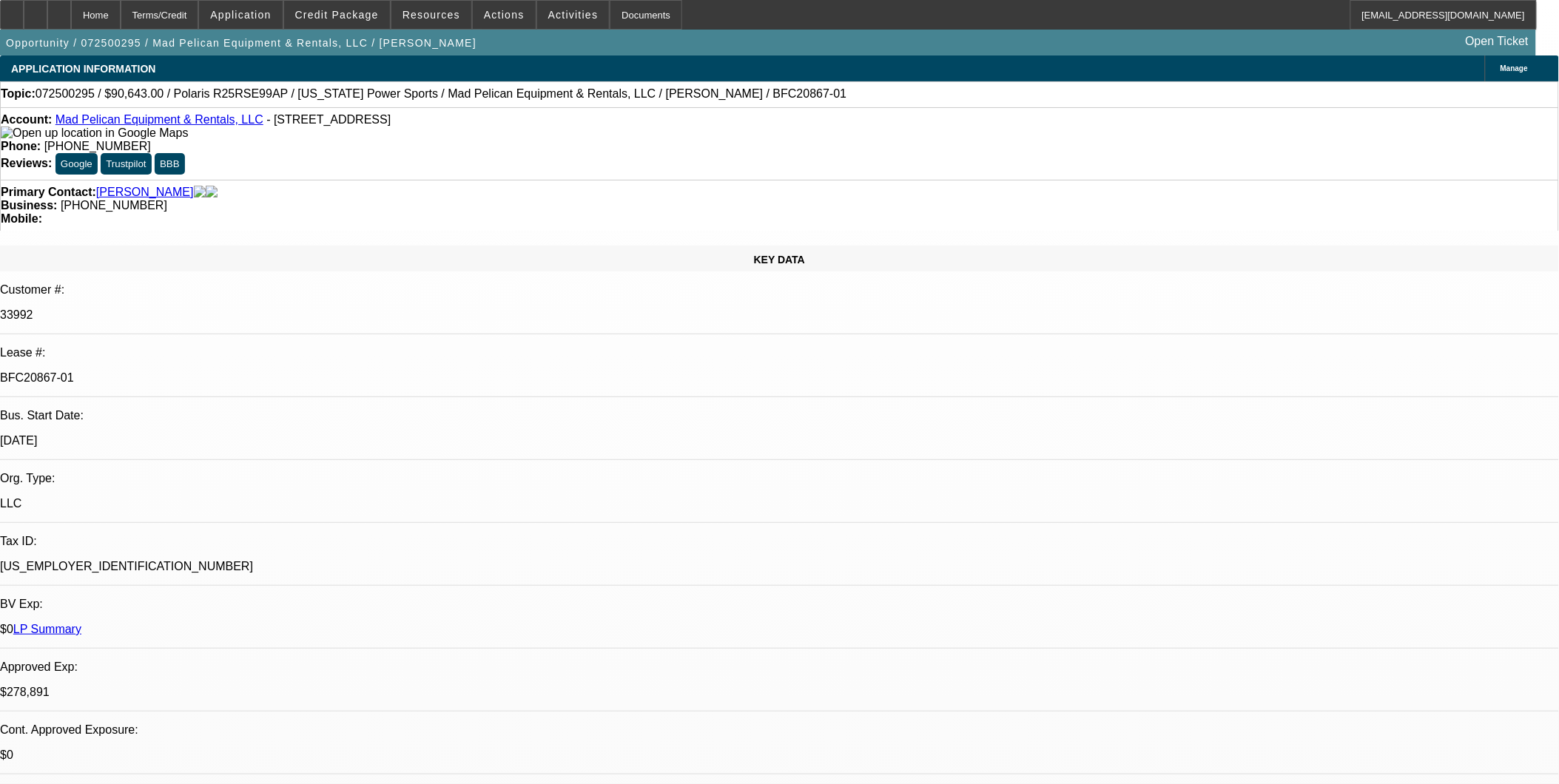
select select "6"
select select "1"
select select "6"
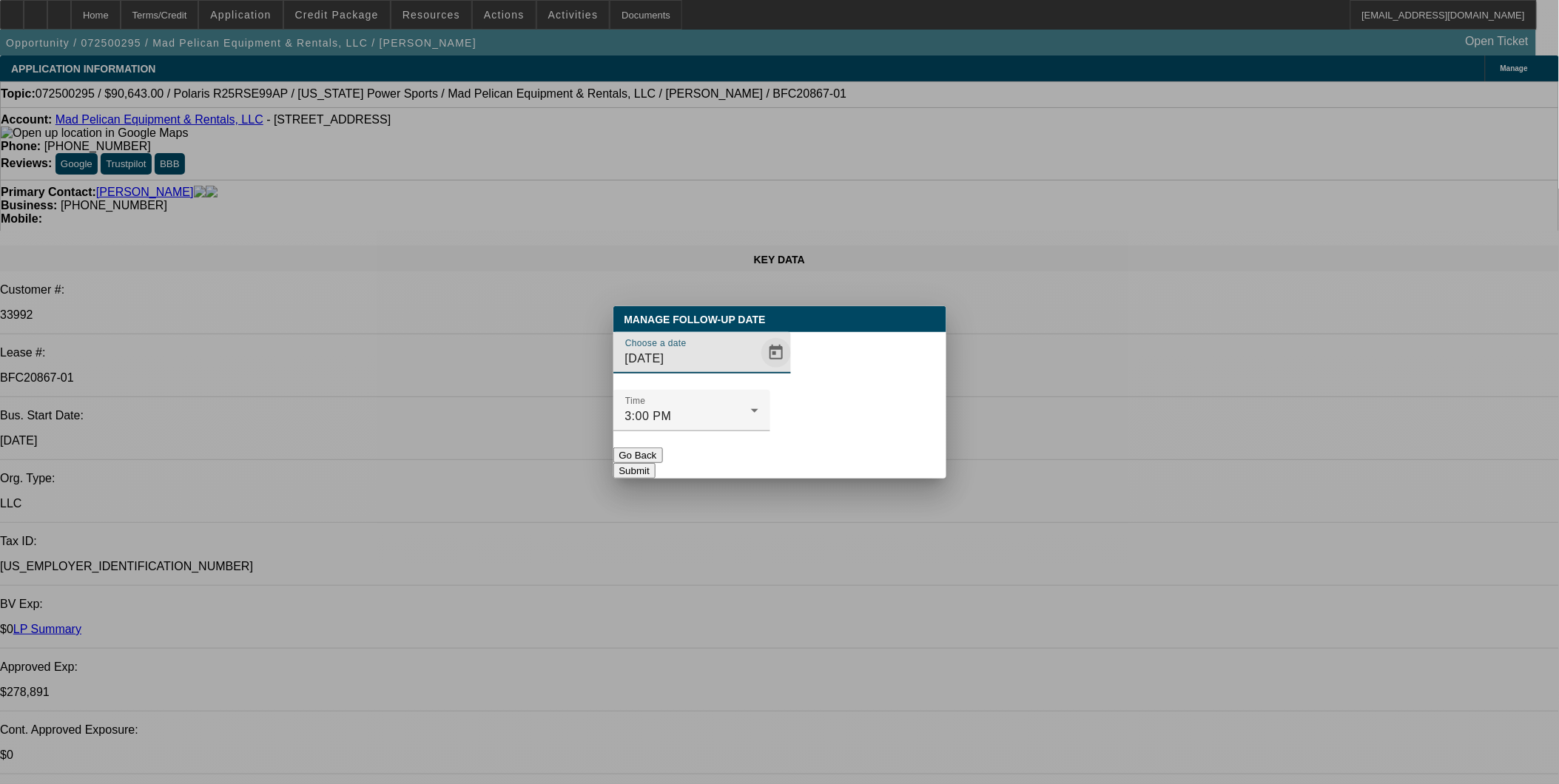
click at [758, 370] on span "Open calendar" at bounding box center [776, 353] width 36 height 36
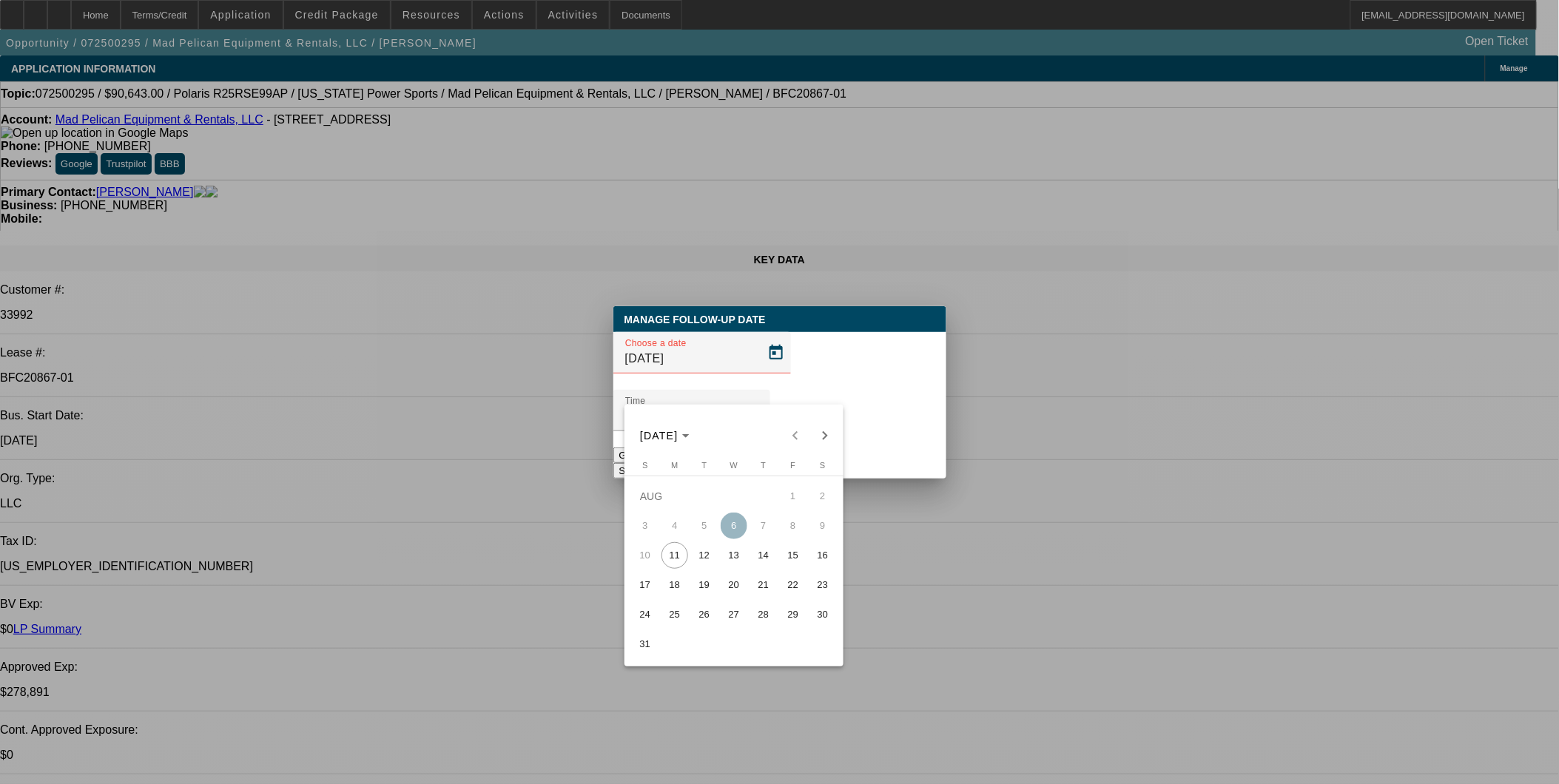
click at [738, 563] on span "13" at bounding box center [734, 555] width 27 height 27
type input "8/13/2025"
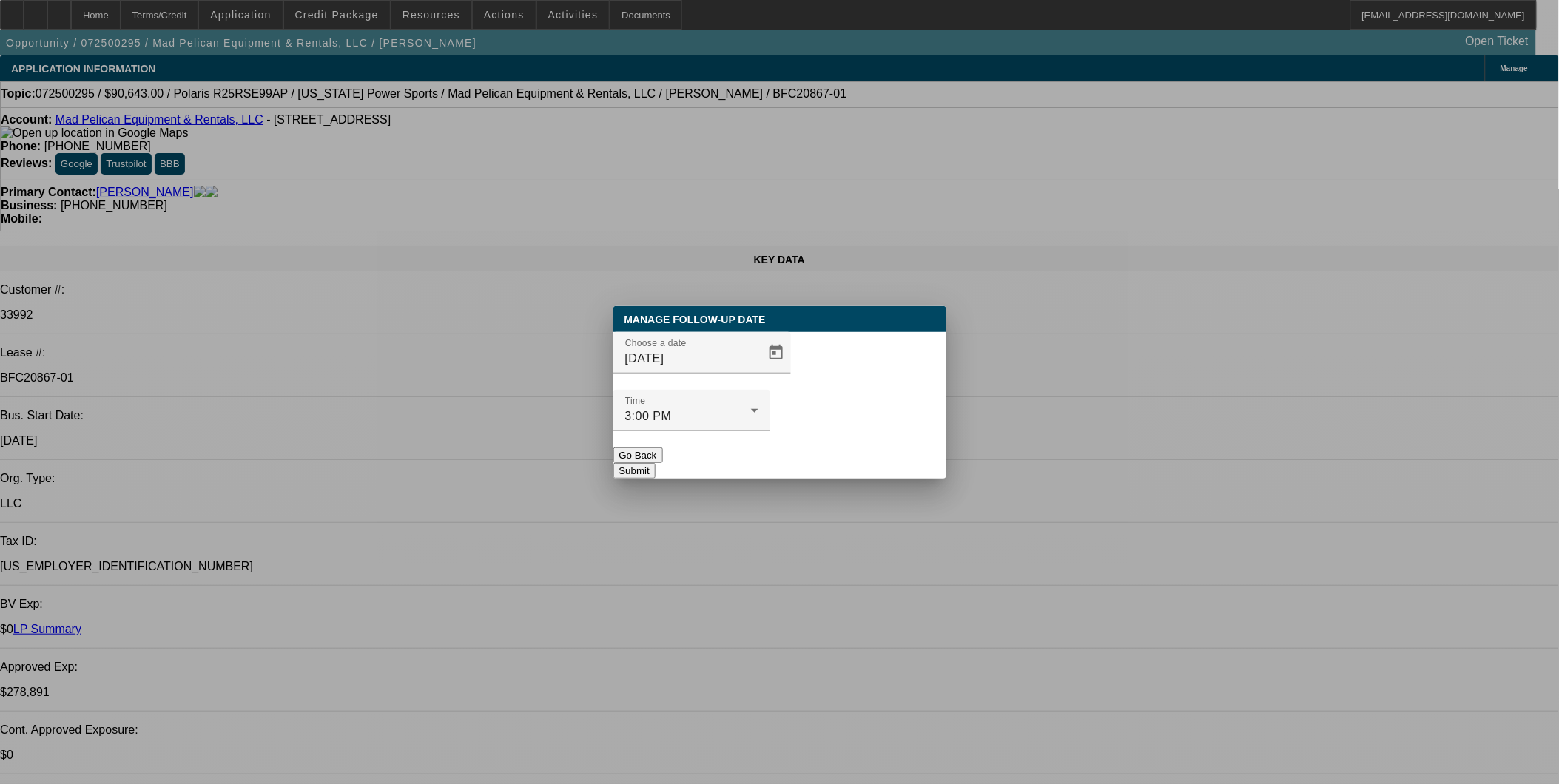
click at [656, 463] on button "Submit" at bounding box center [635, 471] width 42 height 15
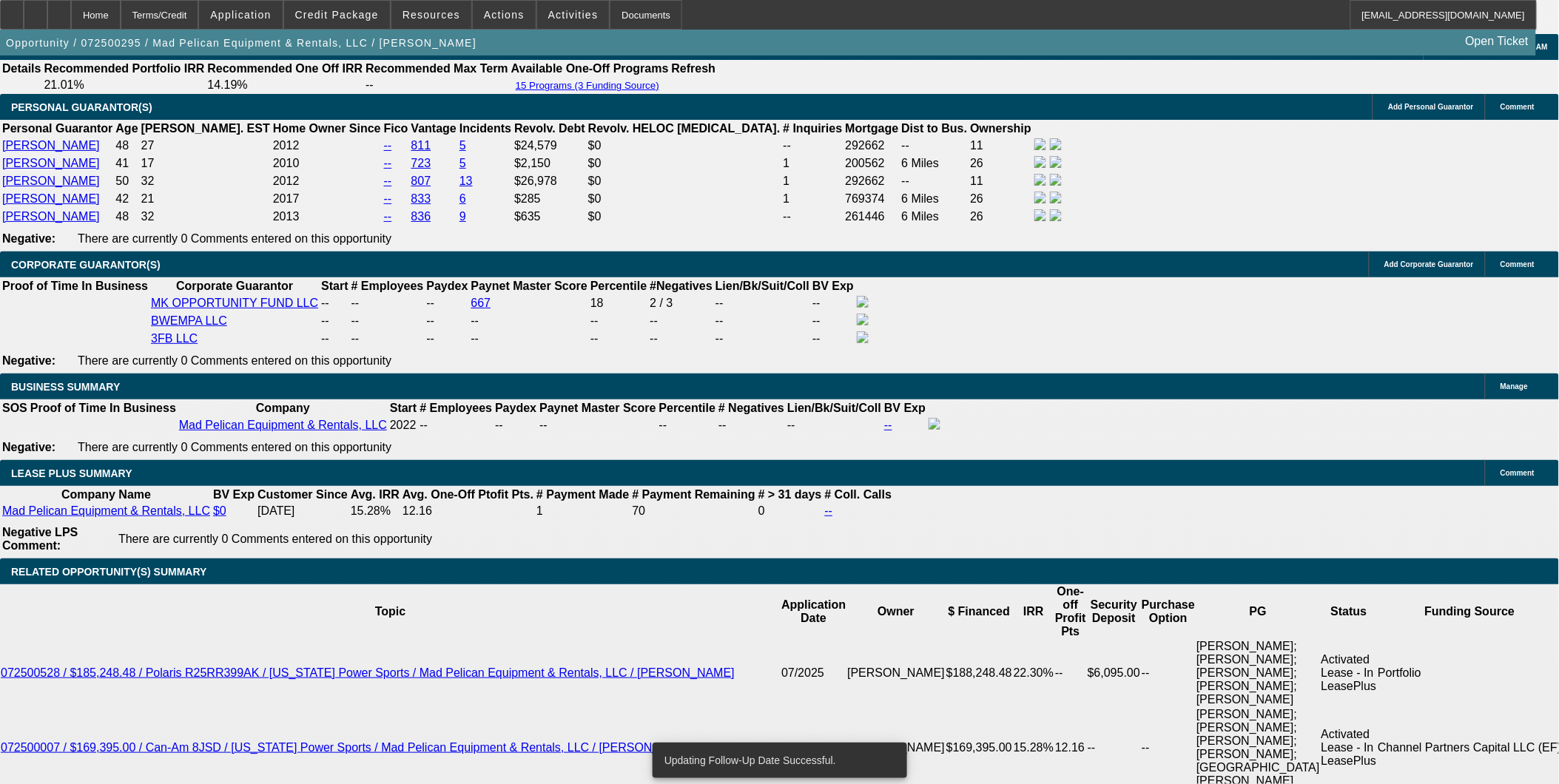
scroll to position [2383, 0]
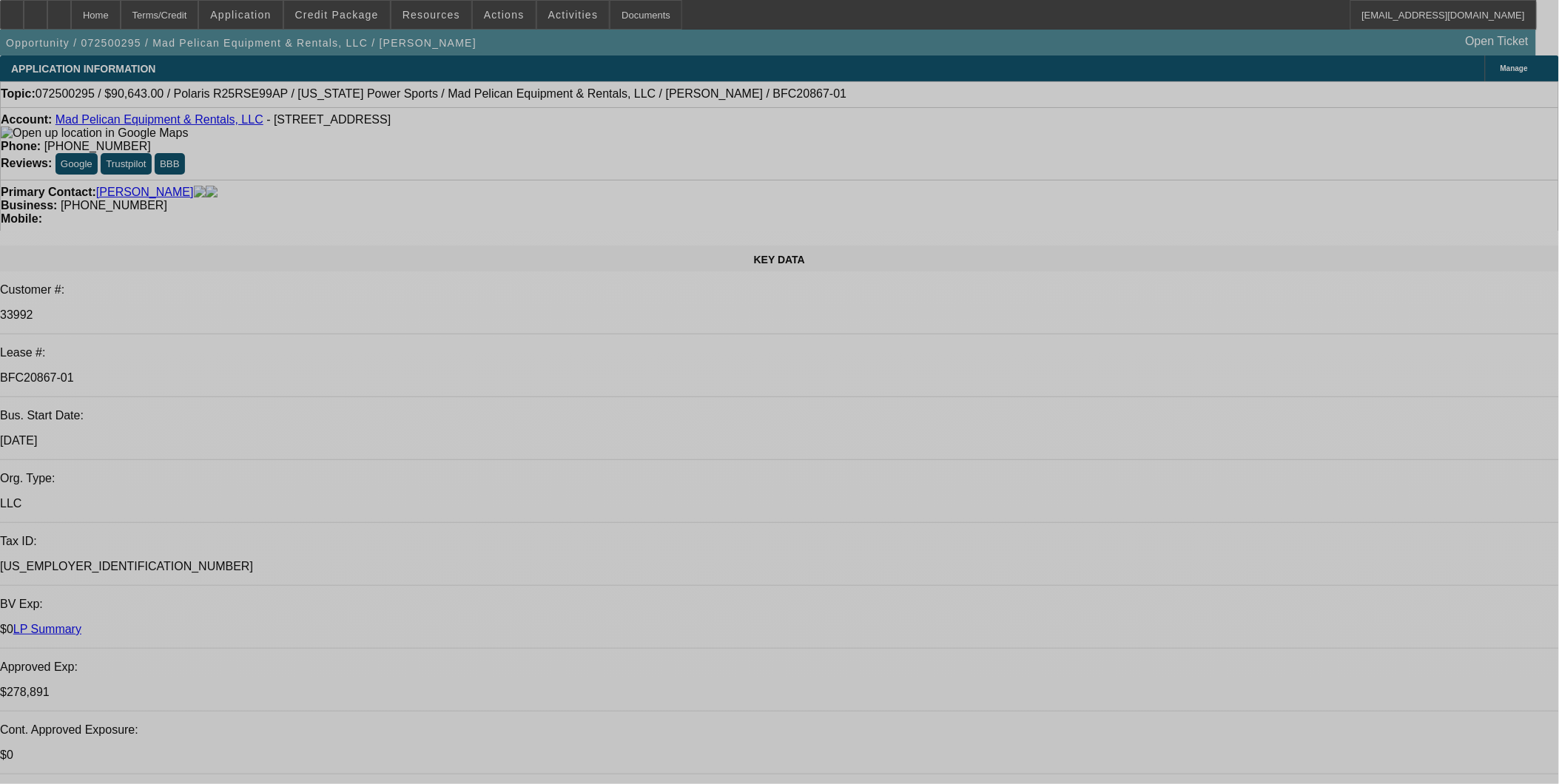
select select "0"
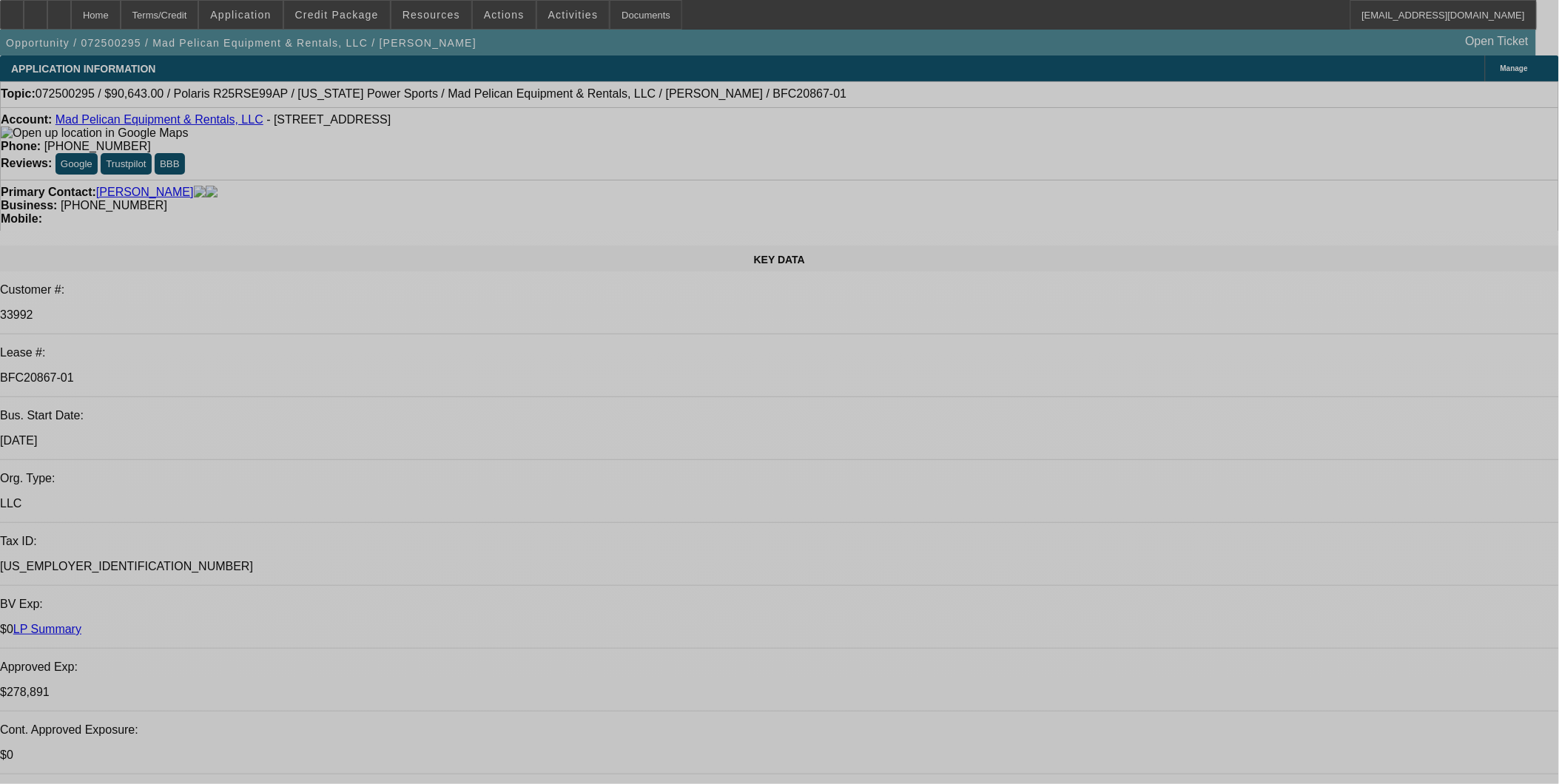
select select "0"
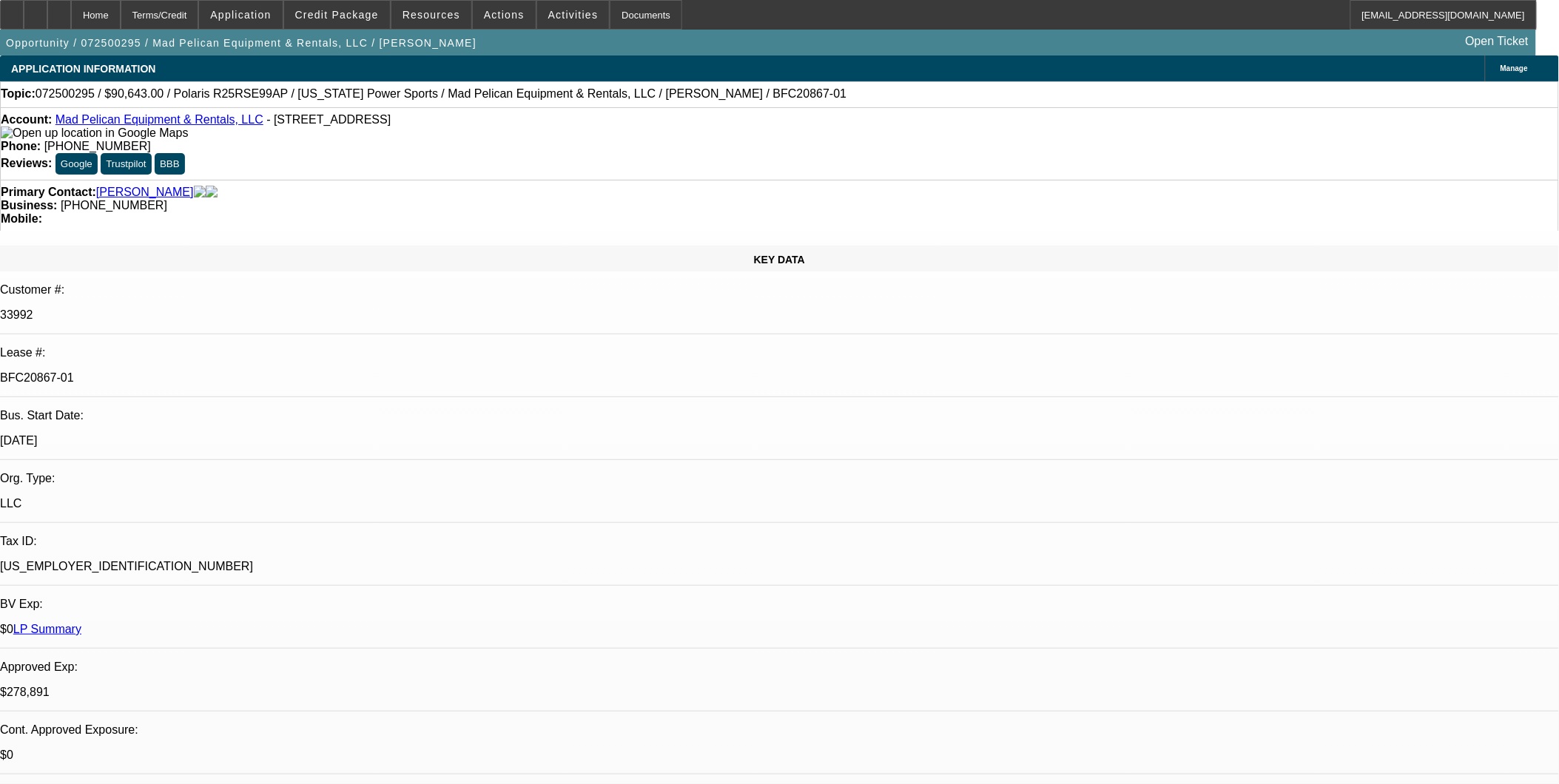
select select "0"
select select "1"
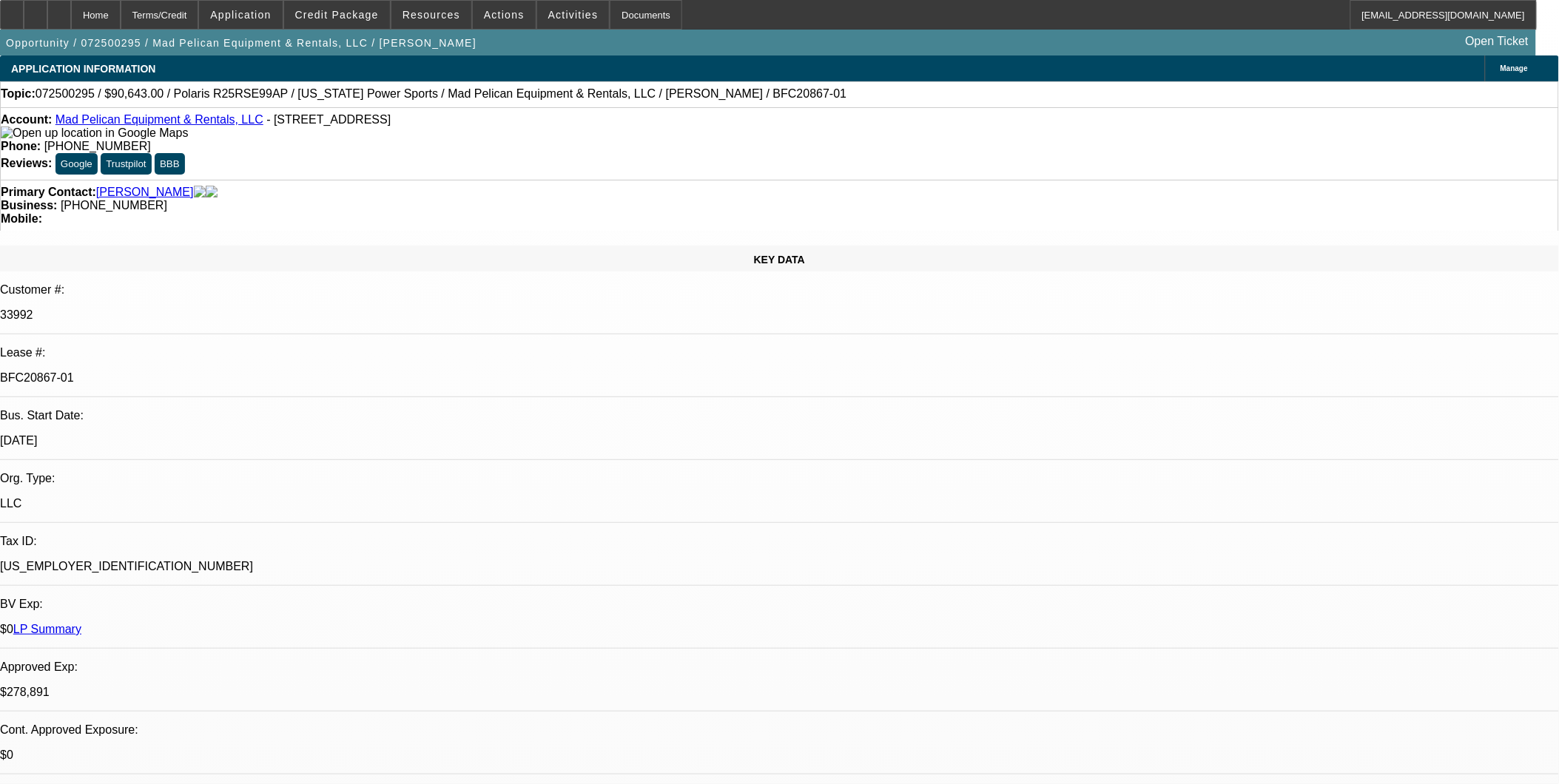
select select "1"
select select "6"
select select "1"
select select "6"
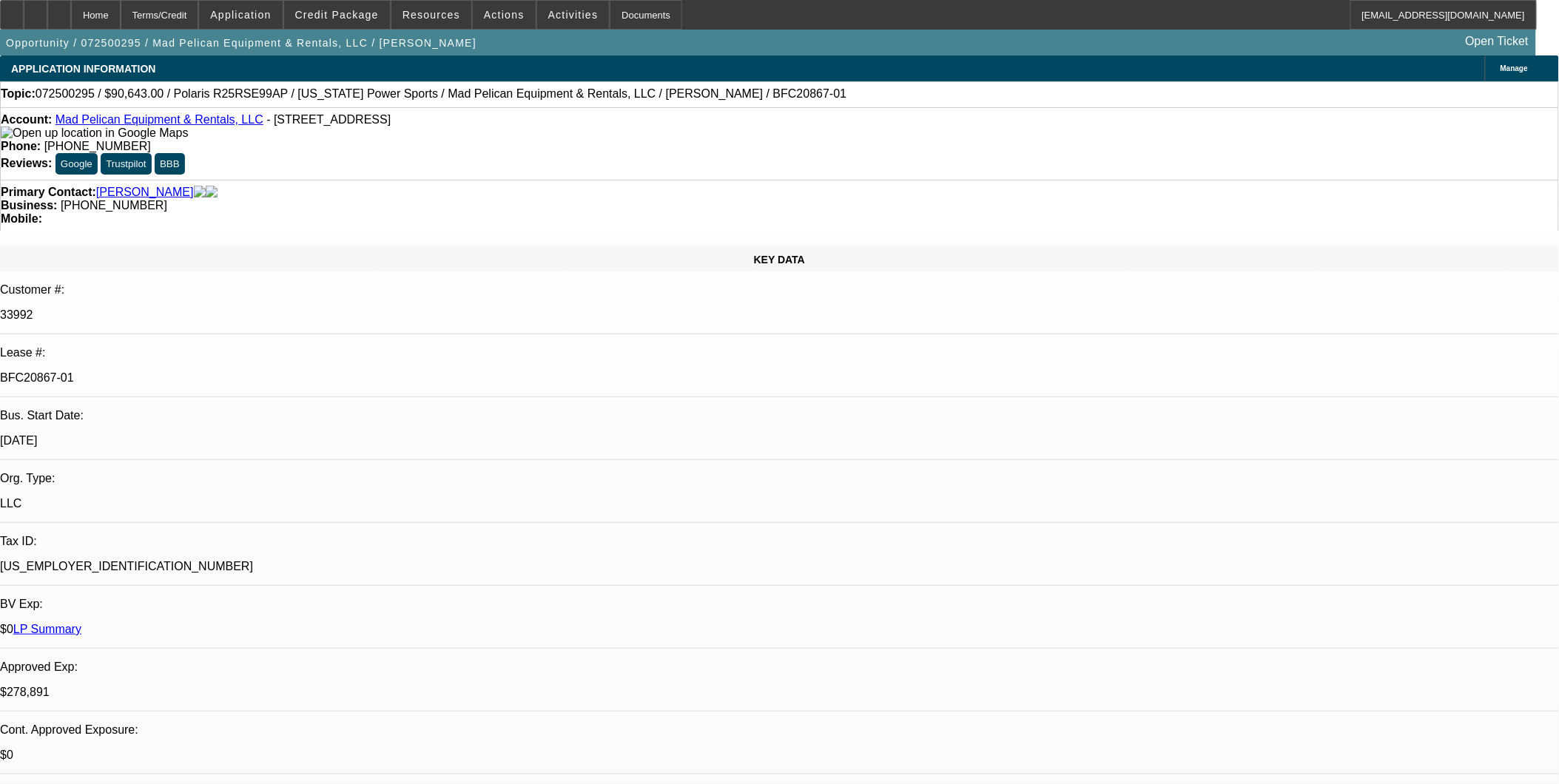
select select "1"
select select "6"
select select "1"
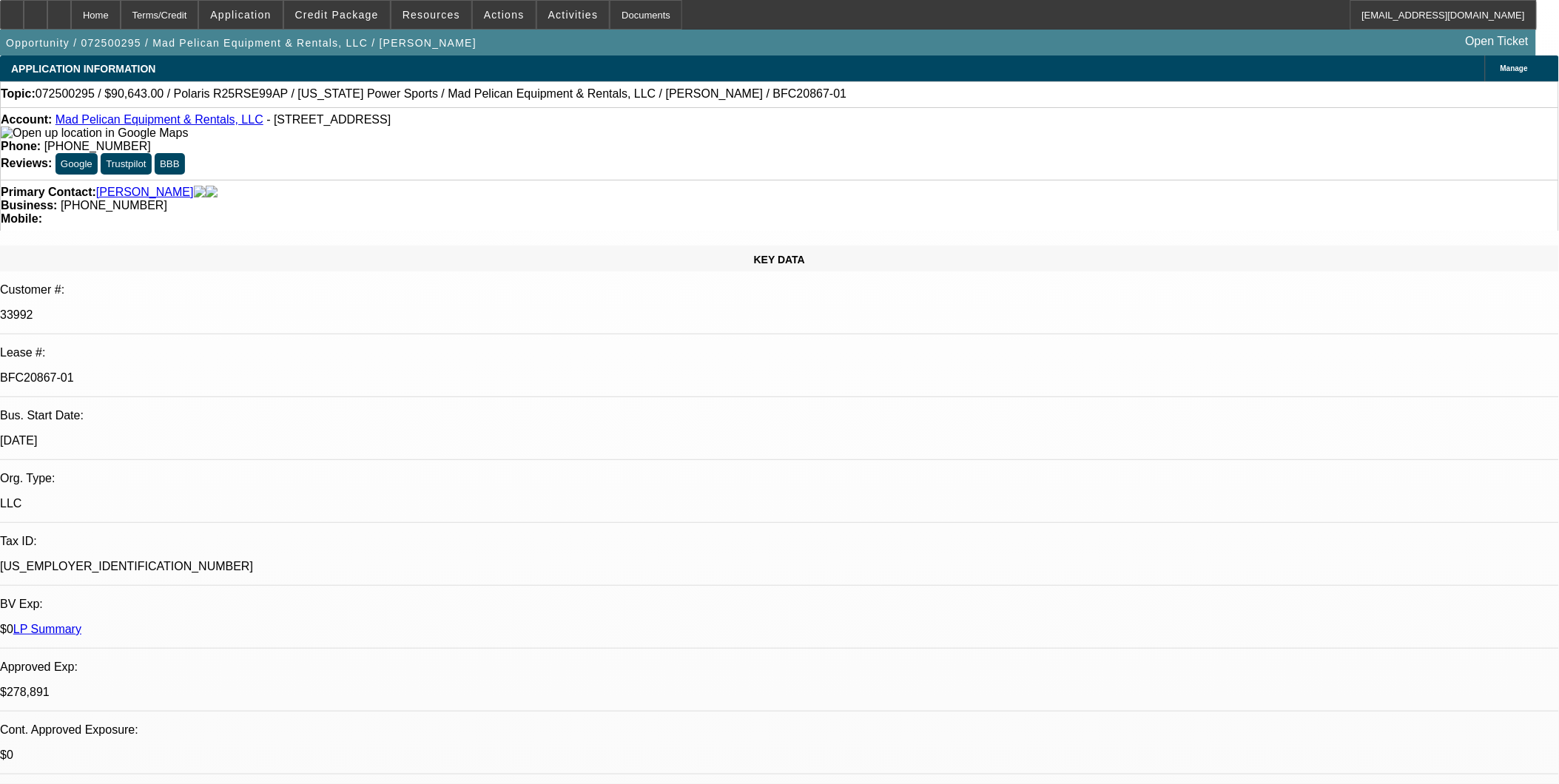
select select "6"
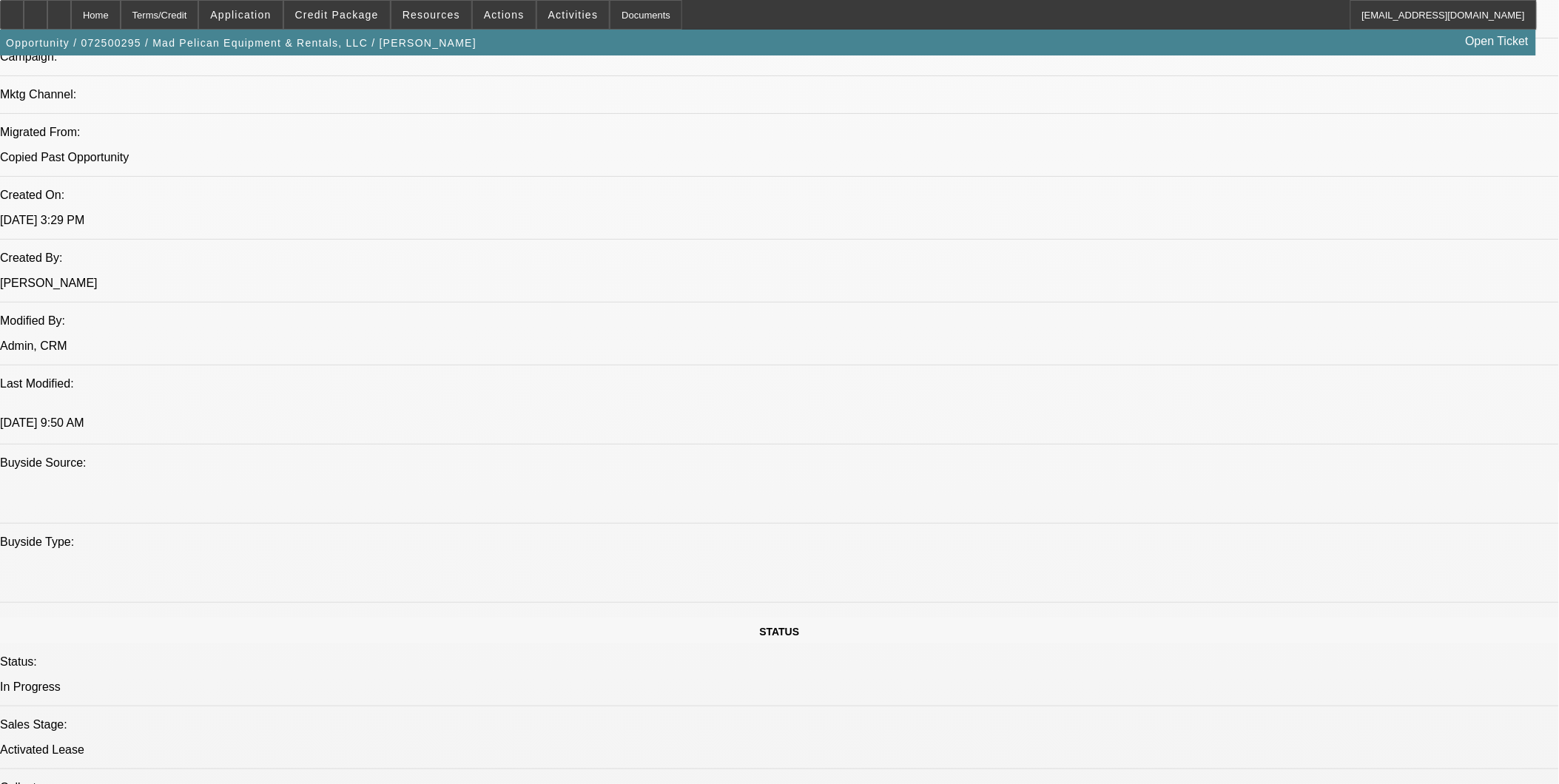
scroll to position [1068, 0]
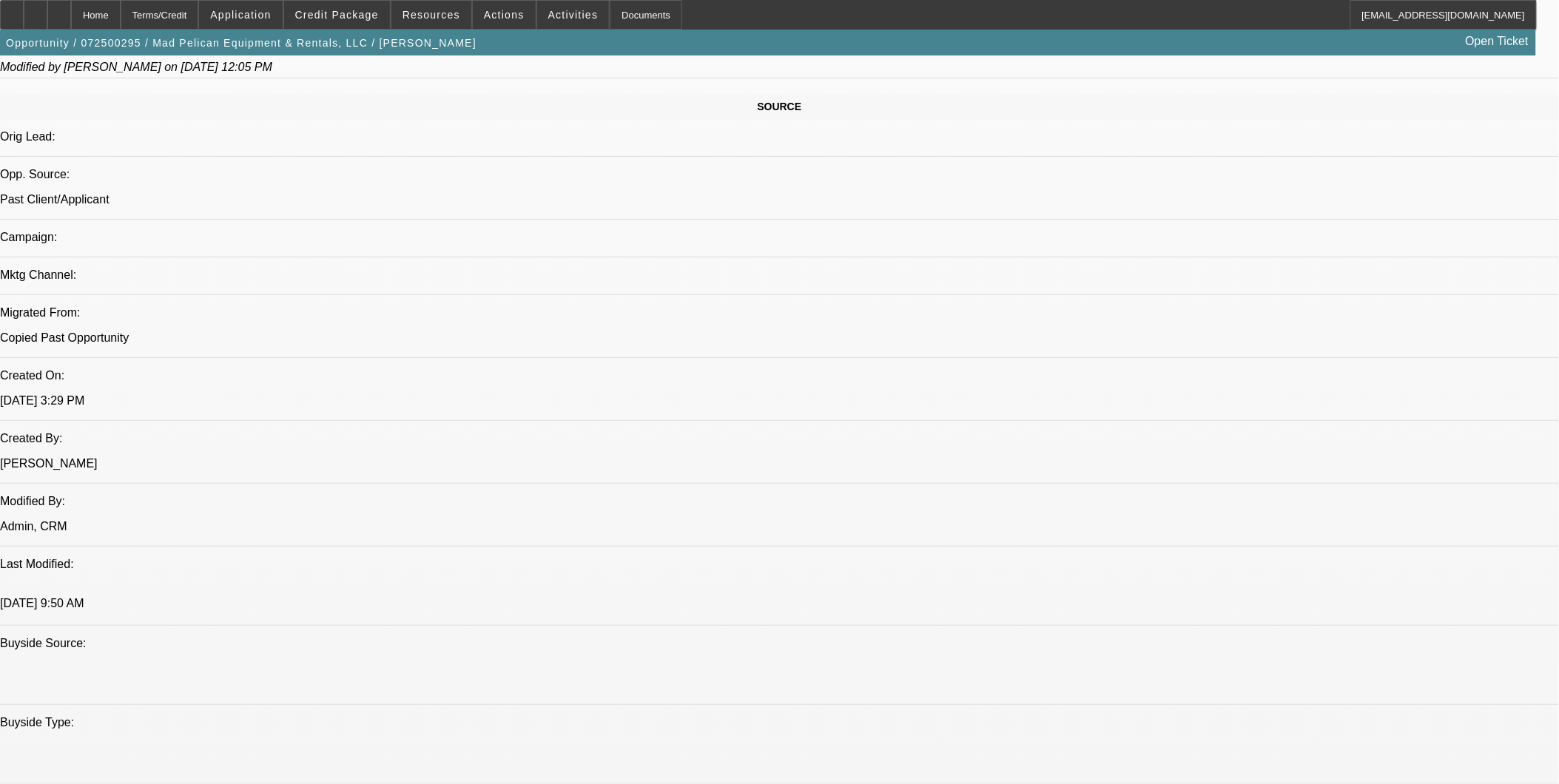
scroll to position [904, 0]
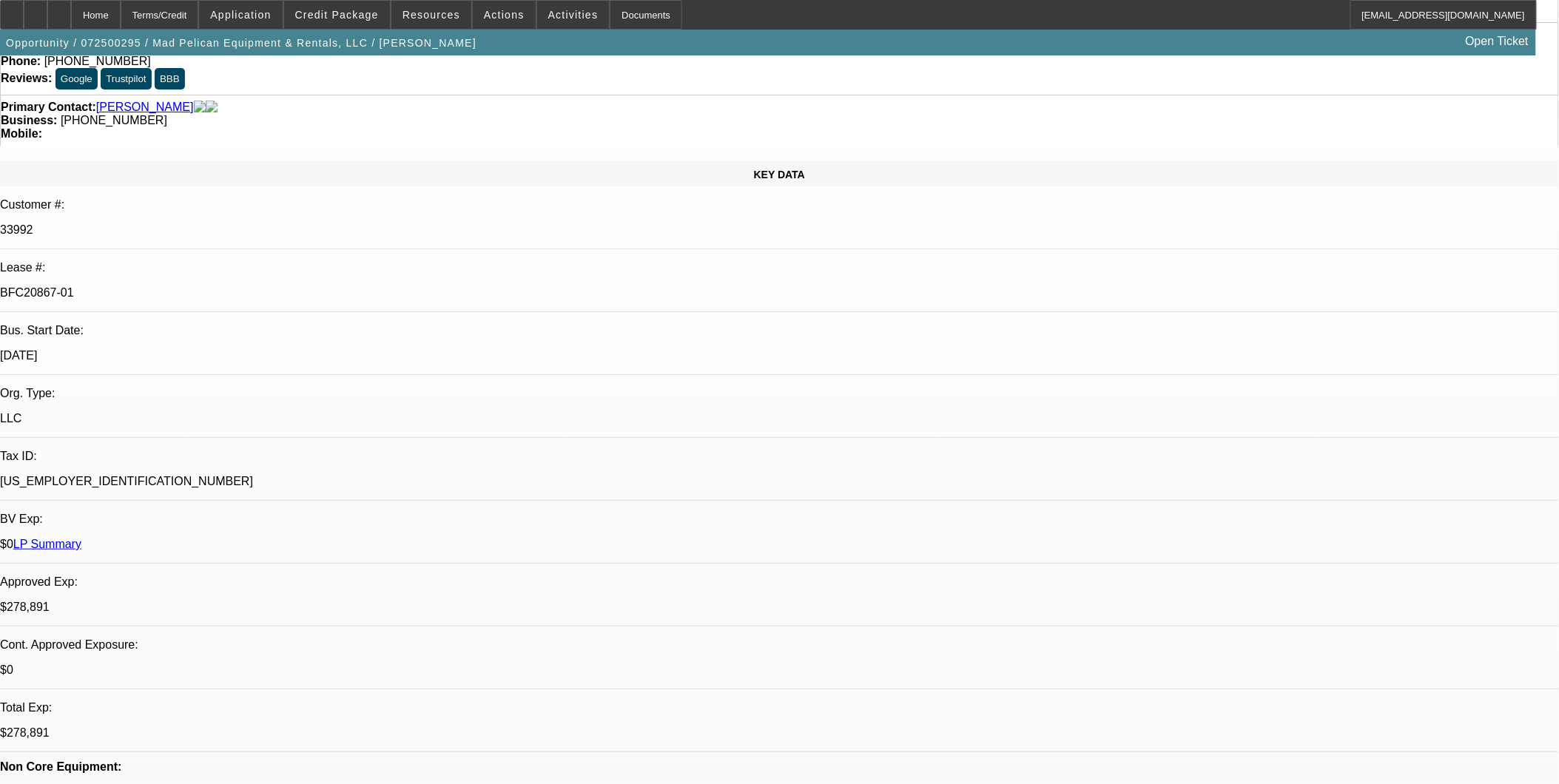
scroll to position [82, 0]
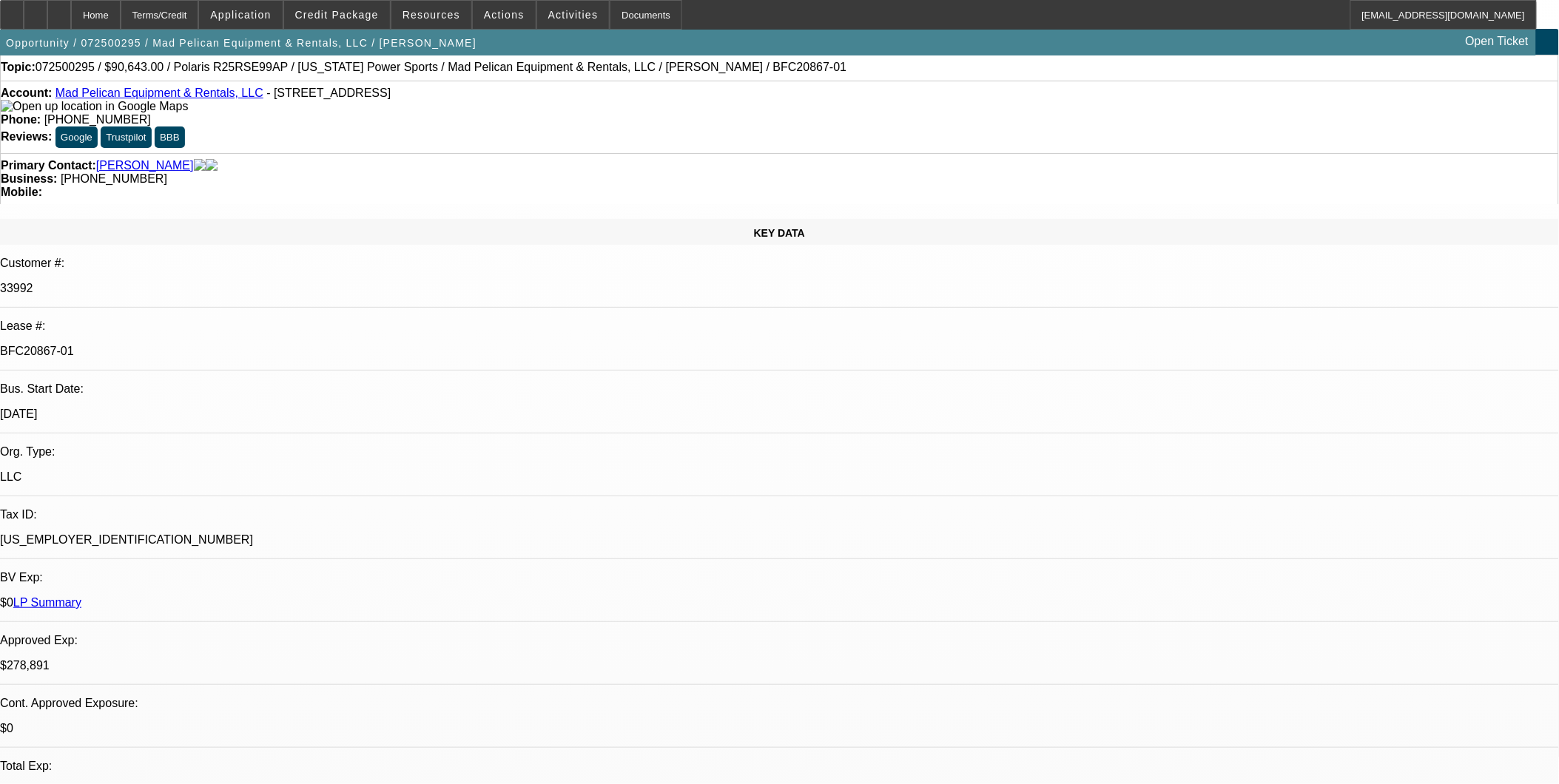
scroll to position [0, 0]
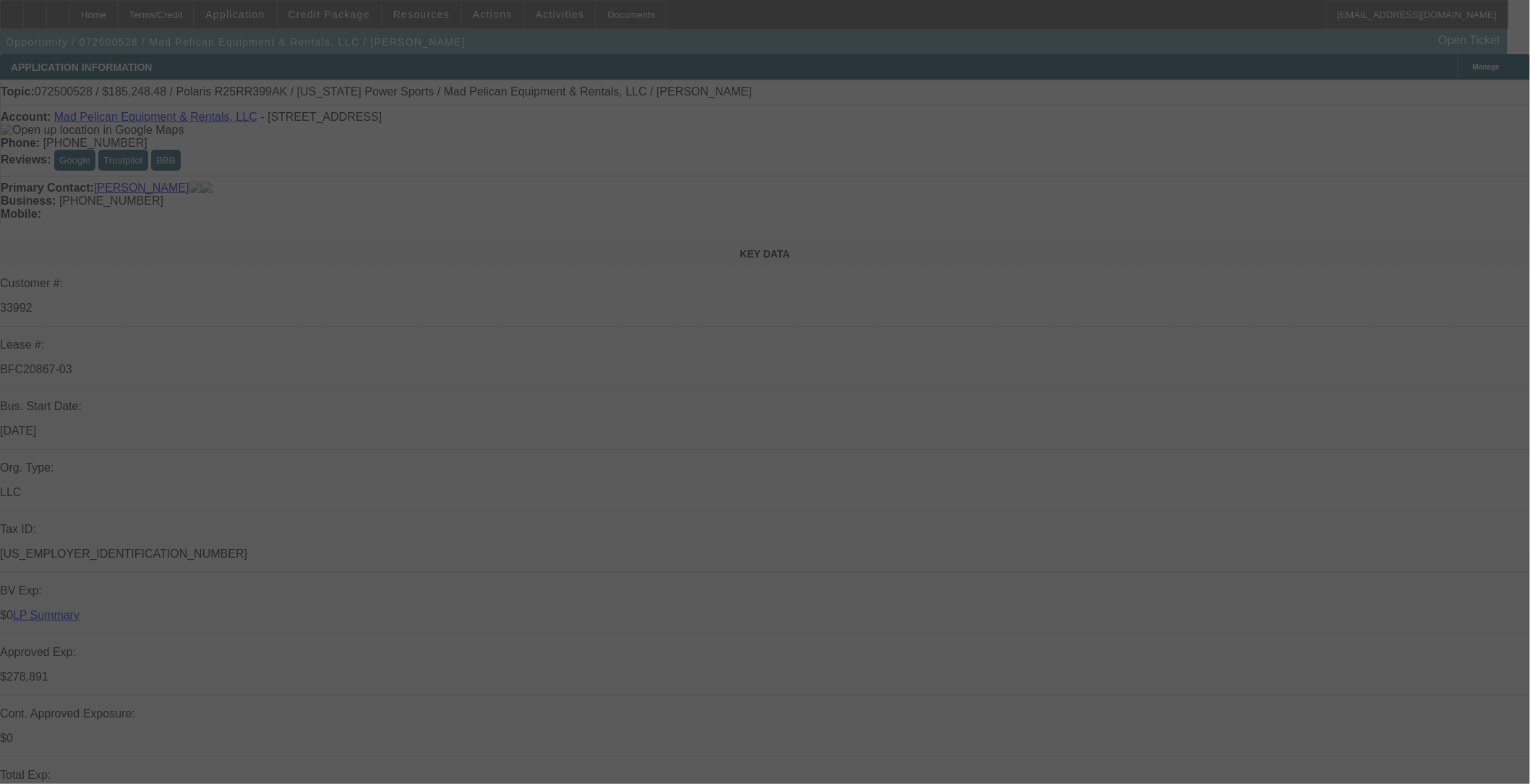
select select "0"
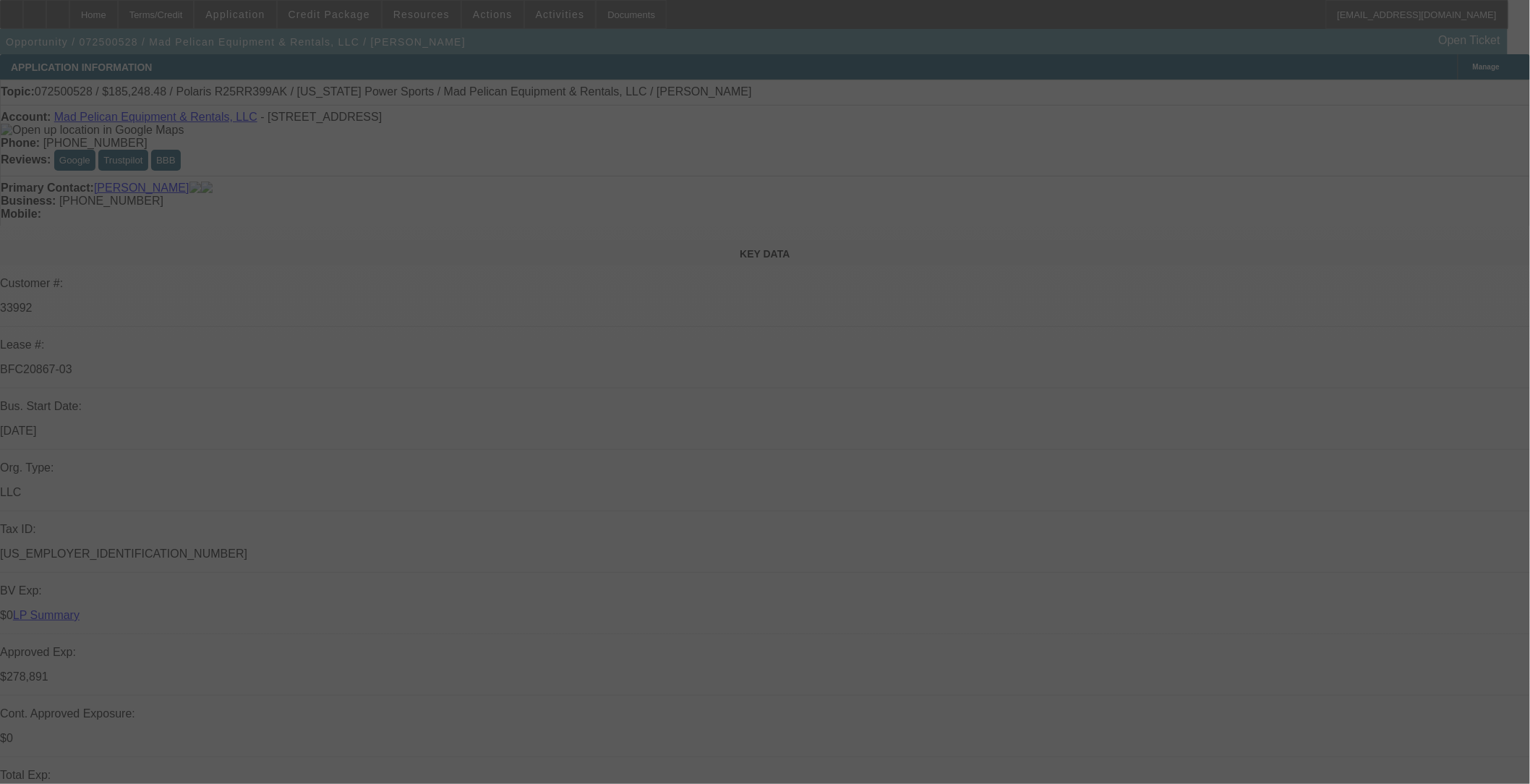
select select "2"
select select "0"
select select "2"
select select "0"
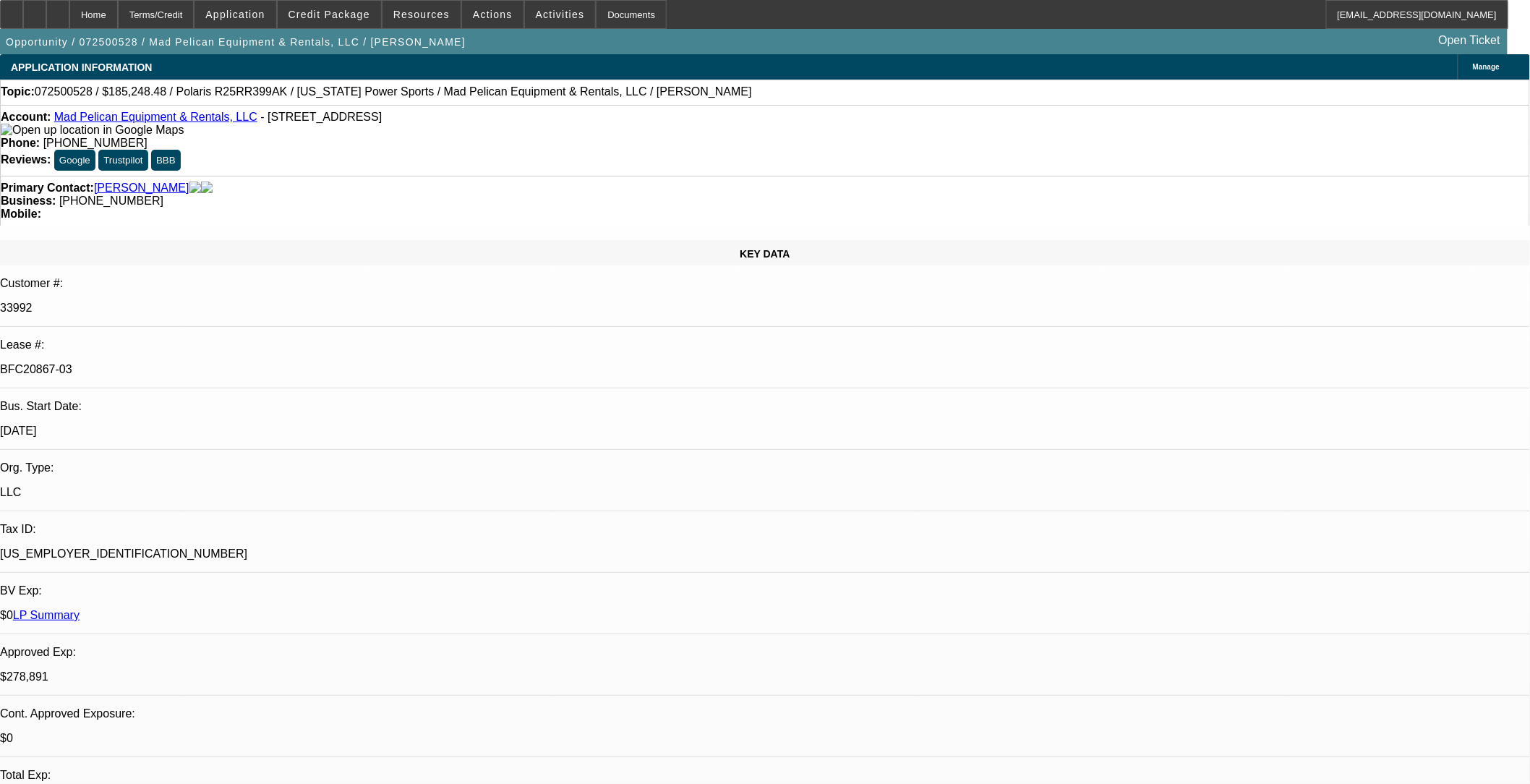
select select "1"
select select "2"
select select "6"
select select "1"
select select "2"
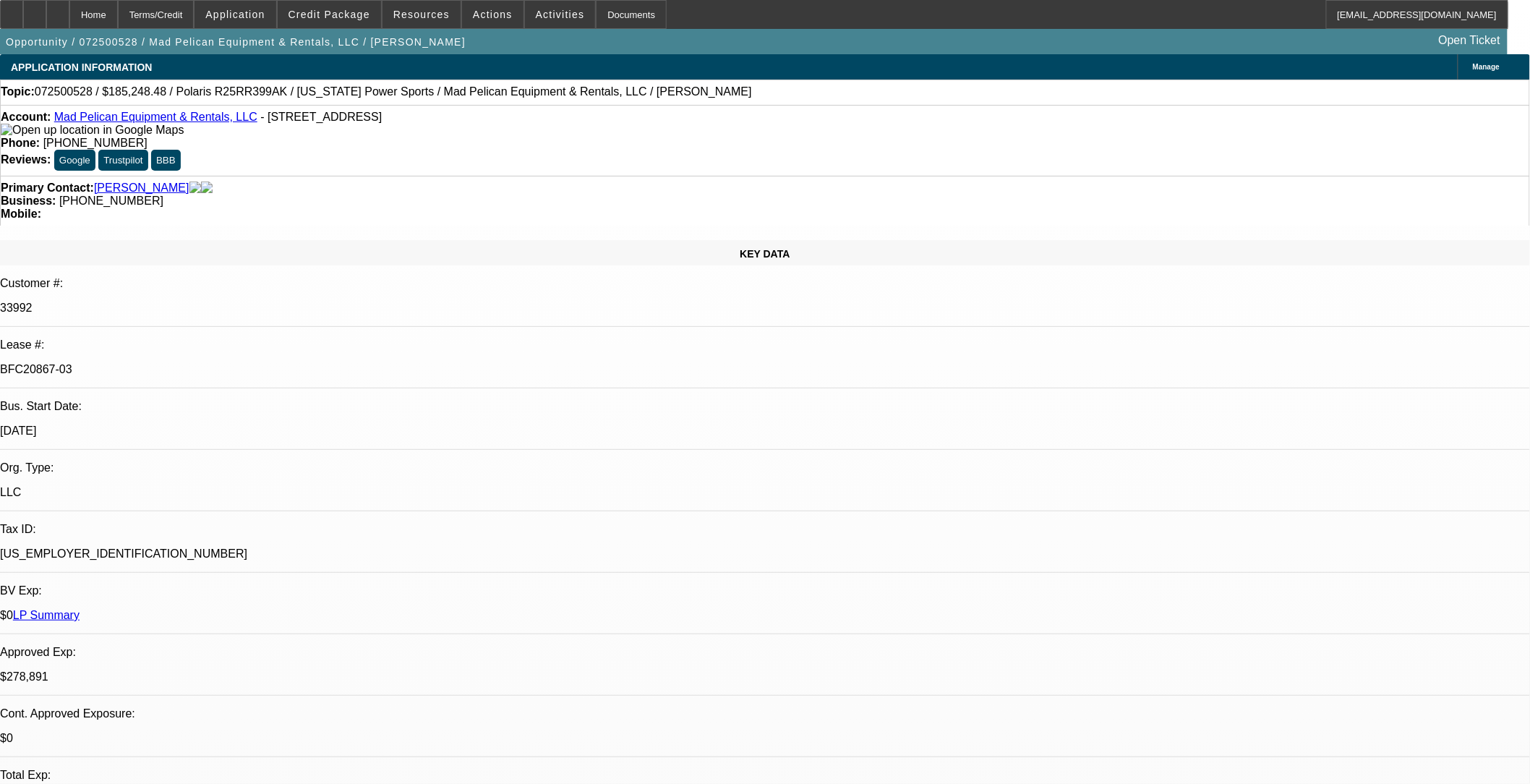
select select "6"
select select "1"
select select "2"
select select "6"
select select "1"
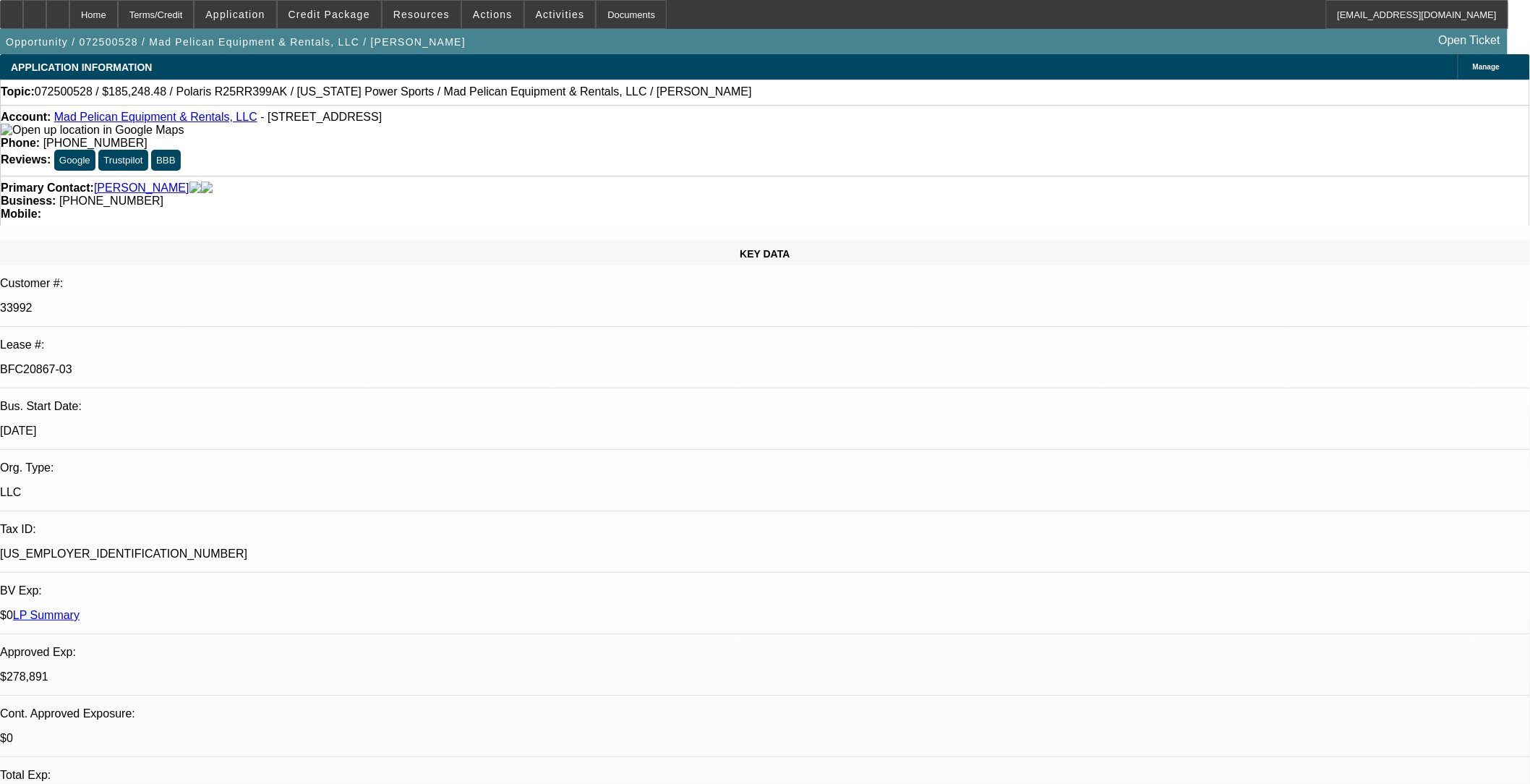
select select "2"
select select "6"
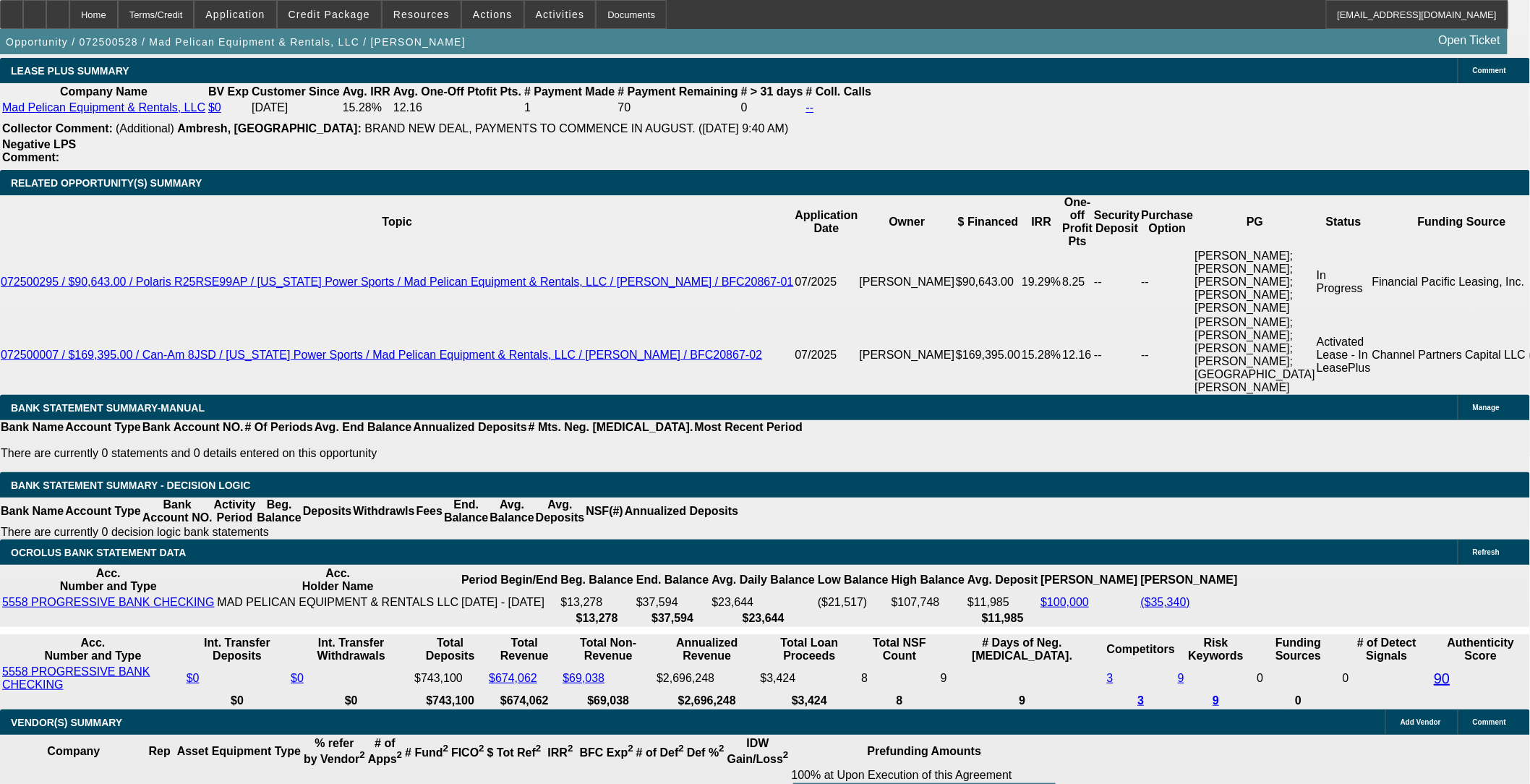
scroll to position [2650, 0]
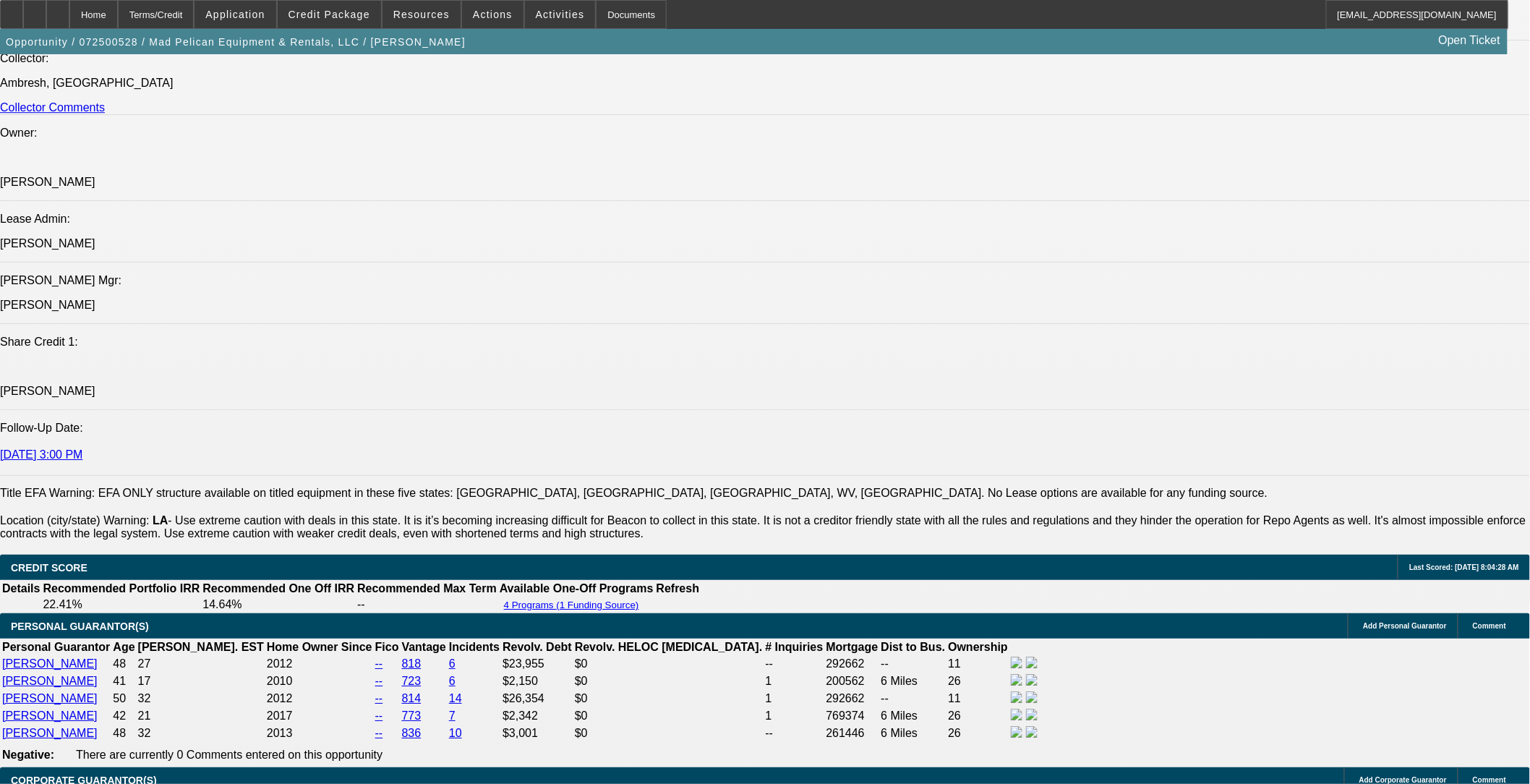
select select "0"
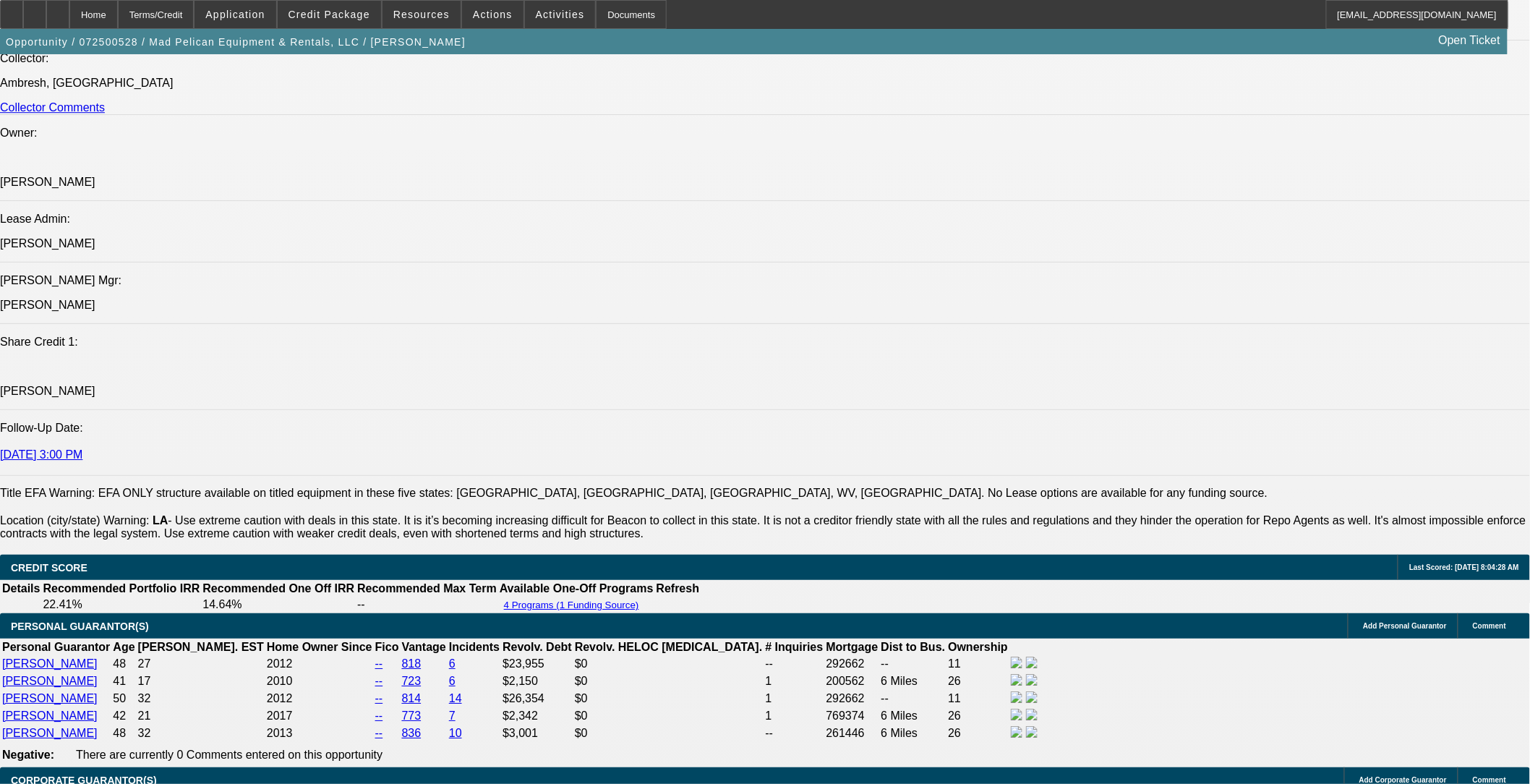
select select "2"
select select "0"
select select "2"
select select "0"
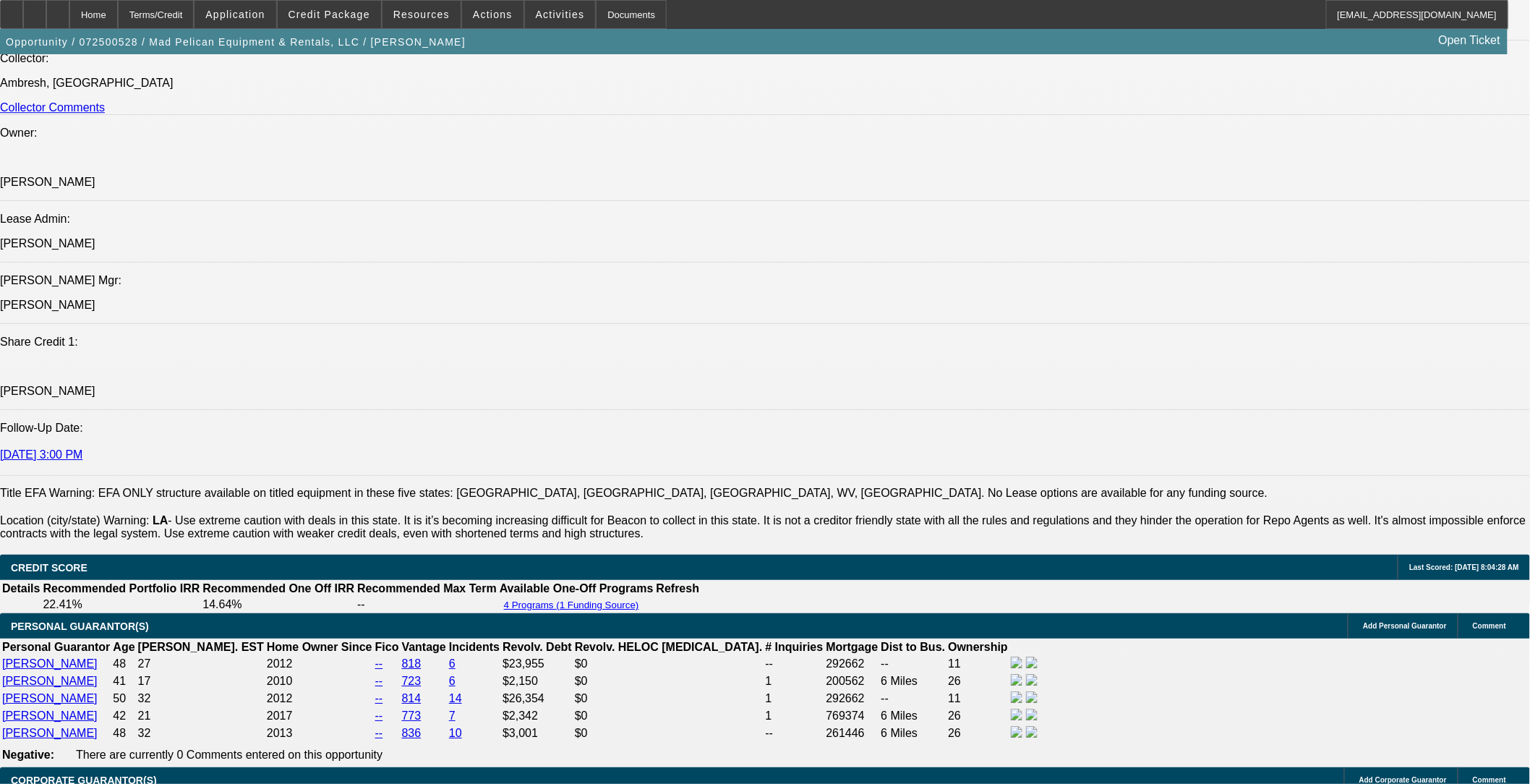
select select "1"
select select "2"
select select "6"
select select "1"
select select "2"
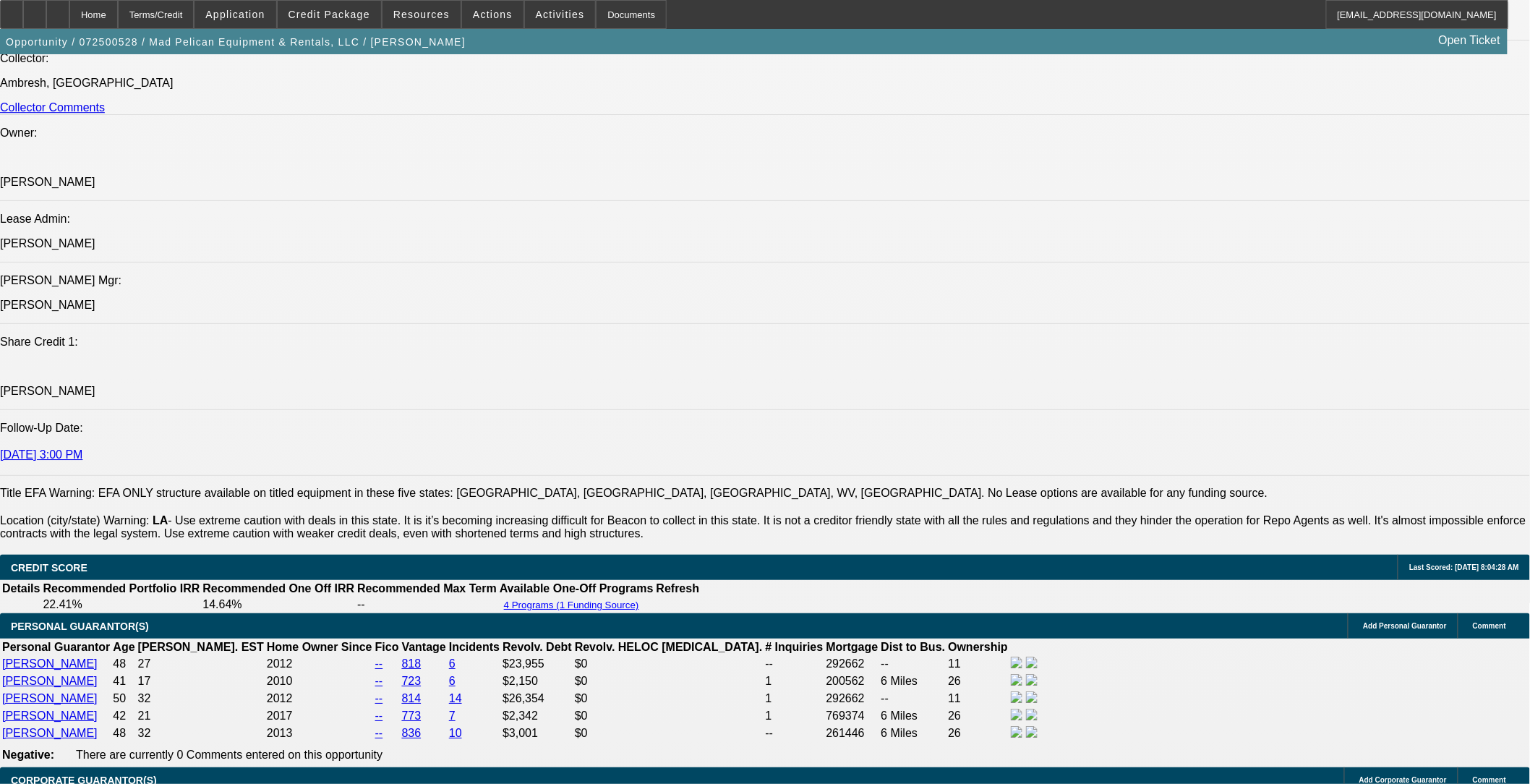
select select "6"
select select "1"
select select "2"
select select "6"
select select "1"
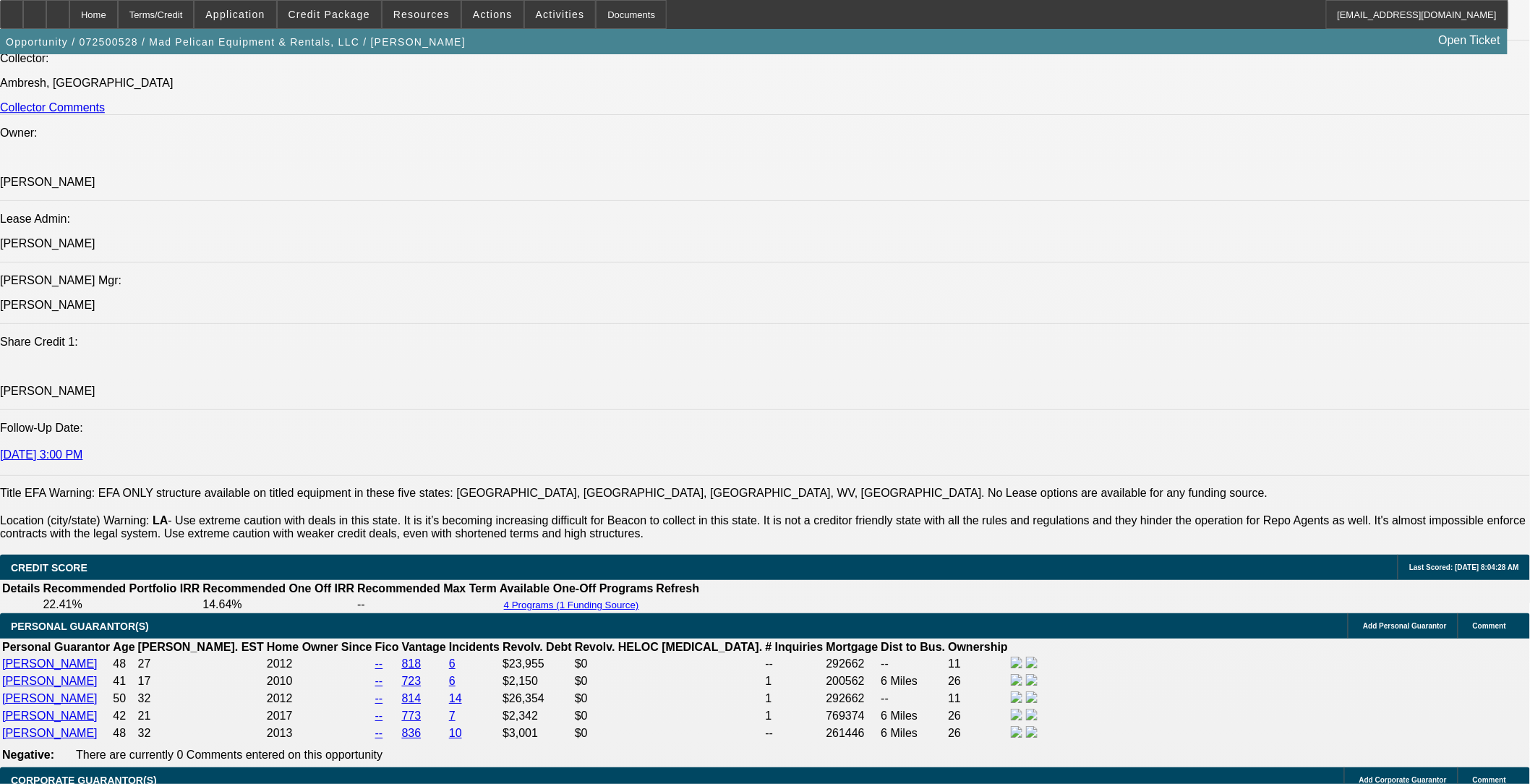
select select "2"
select select "6"
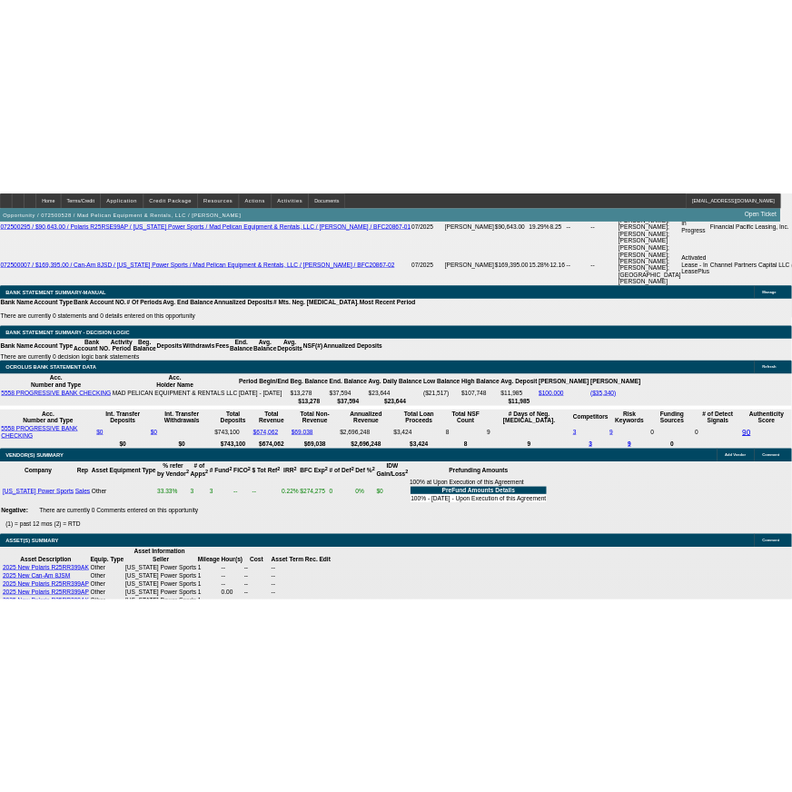
scroll to position [3537, 0]
